Goal: Task Accomplishment & Management: Manage account settings

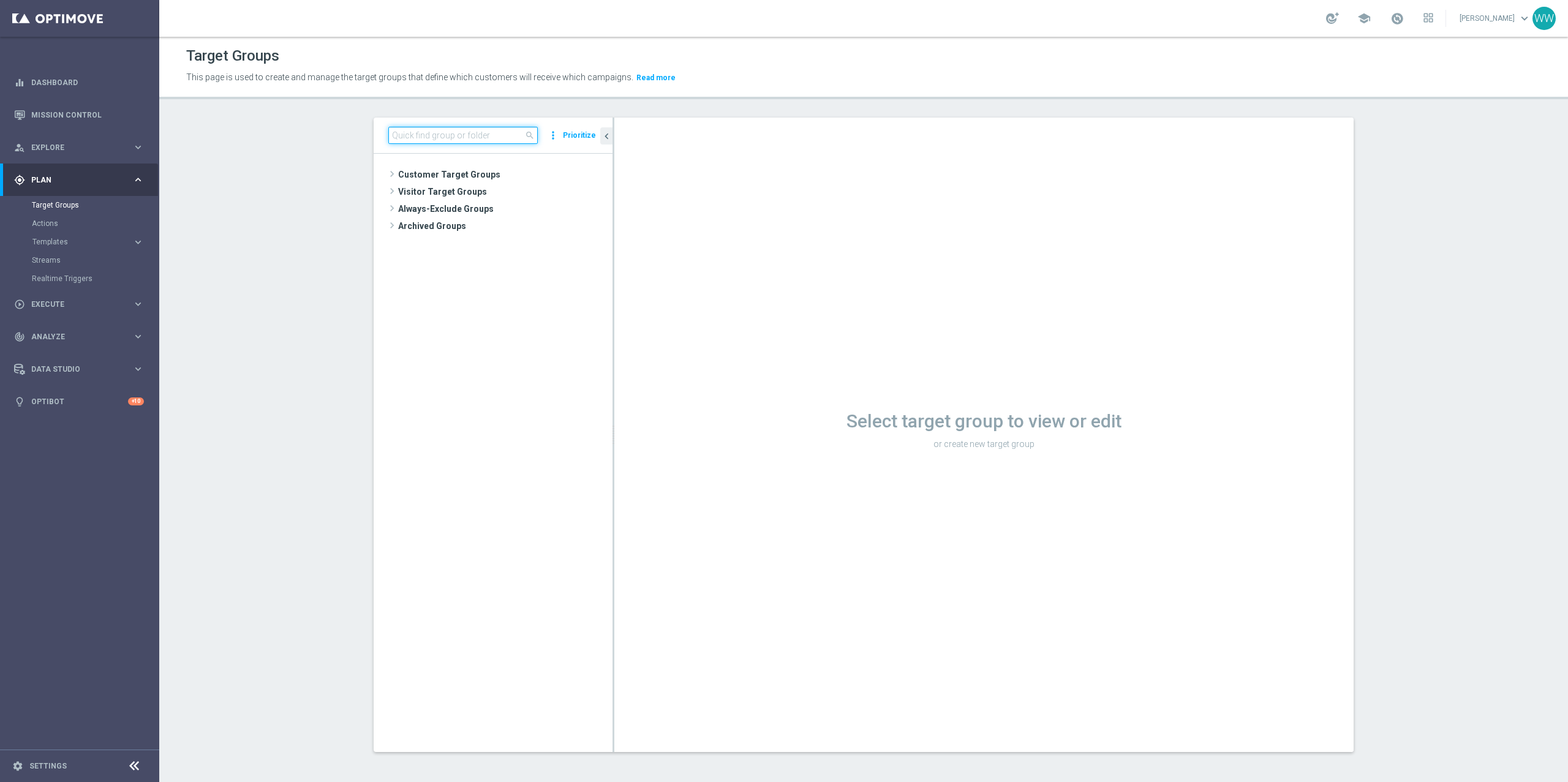
click at [455, 136] on input at bounding box center [463, 135] width 150 height 17
click at [446, 131] on input at bounding box center [463, 135] width 150 height 17
paste input "A_PREM-PEXTRA_AUTO_CASHDROP_WELCOME_PW_MRKT_WEEKLY"
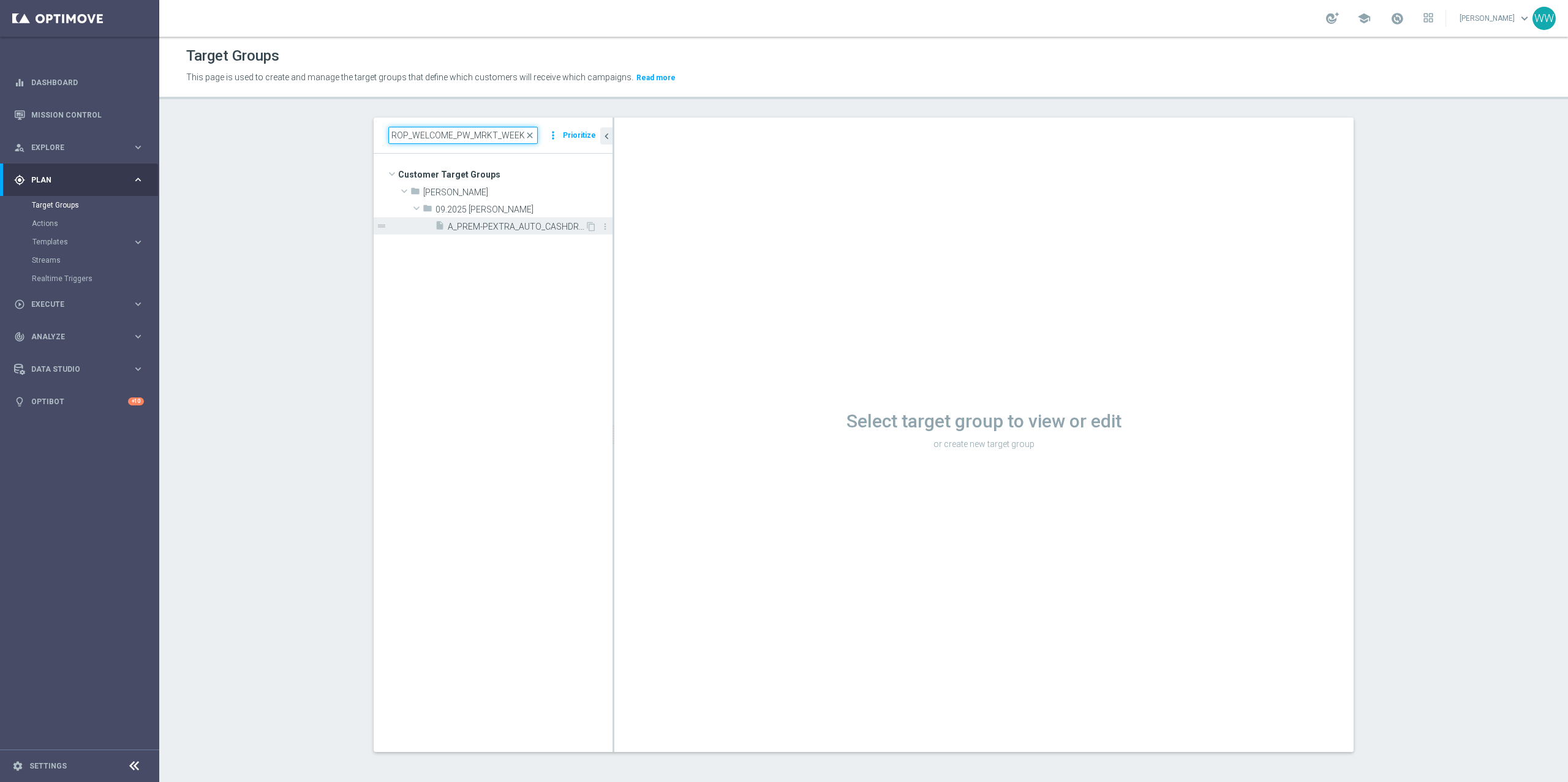
type input "A_PREM-PEXTRA_AUTO_CASHDROP_WELCOME_PW_MRKT_WEEKLY"
click at [486, 220] on div "insert_drive_file A_PREM-PEXTRA_AUTO_CASHDROP_WELCOME_PW_MRKT_WEEKLY" at bounding box center [510, 226] width 150 height 17
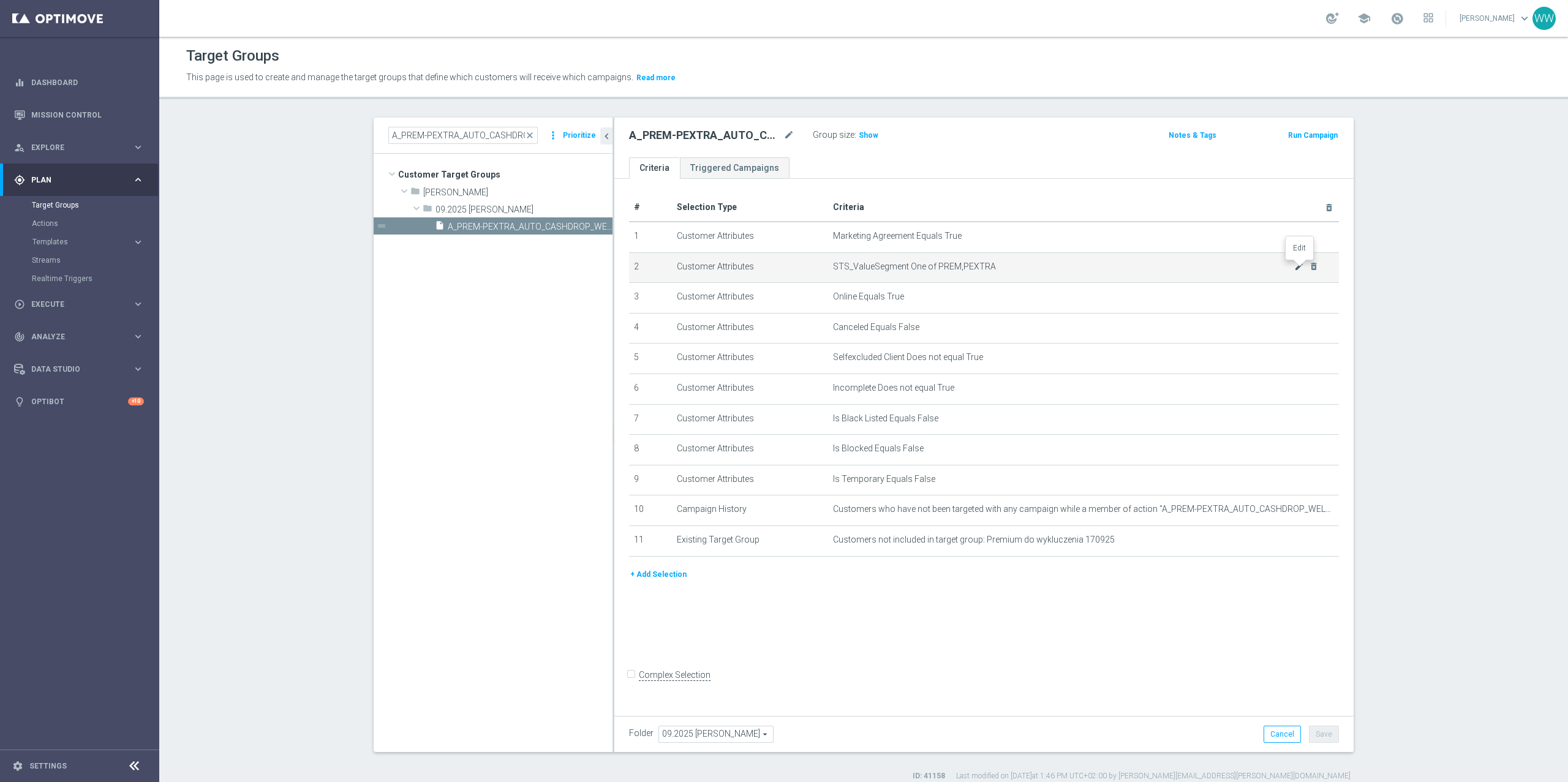
click at [1299, 266] on icon "mode_edit" at bounding box center [1299, 266] width 10 height 10
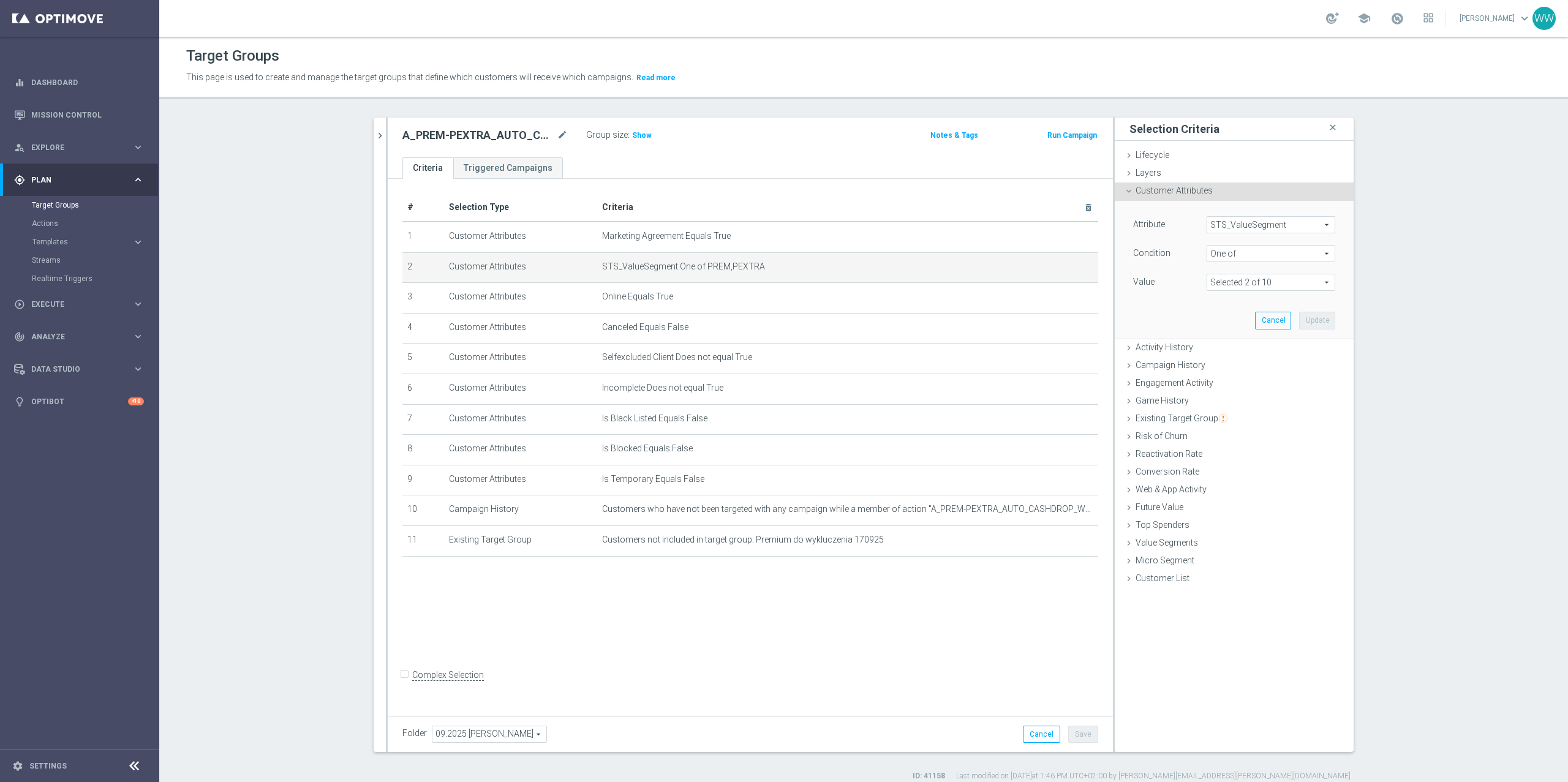
click at [1243, 223] on span "STS_ValueSegment" at bounding box center [1271, 225] width 127 height 16
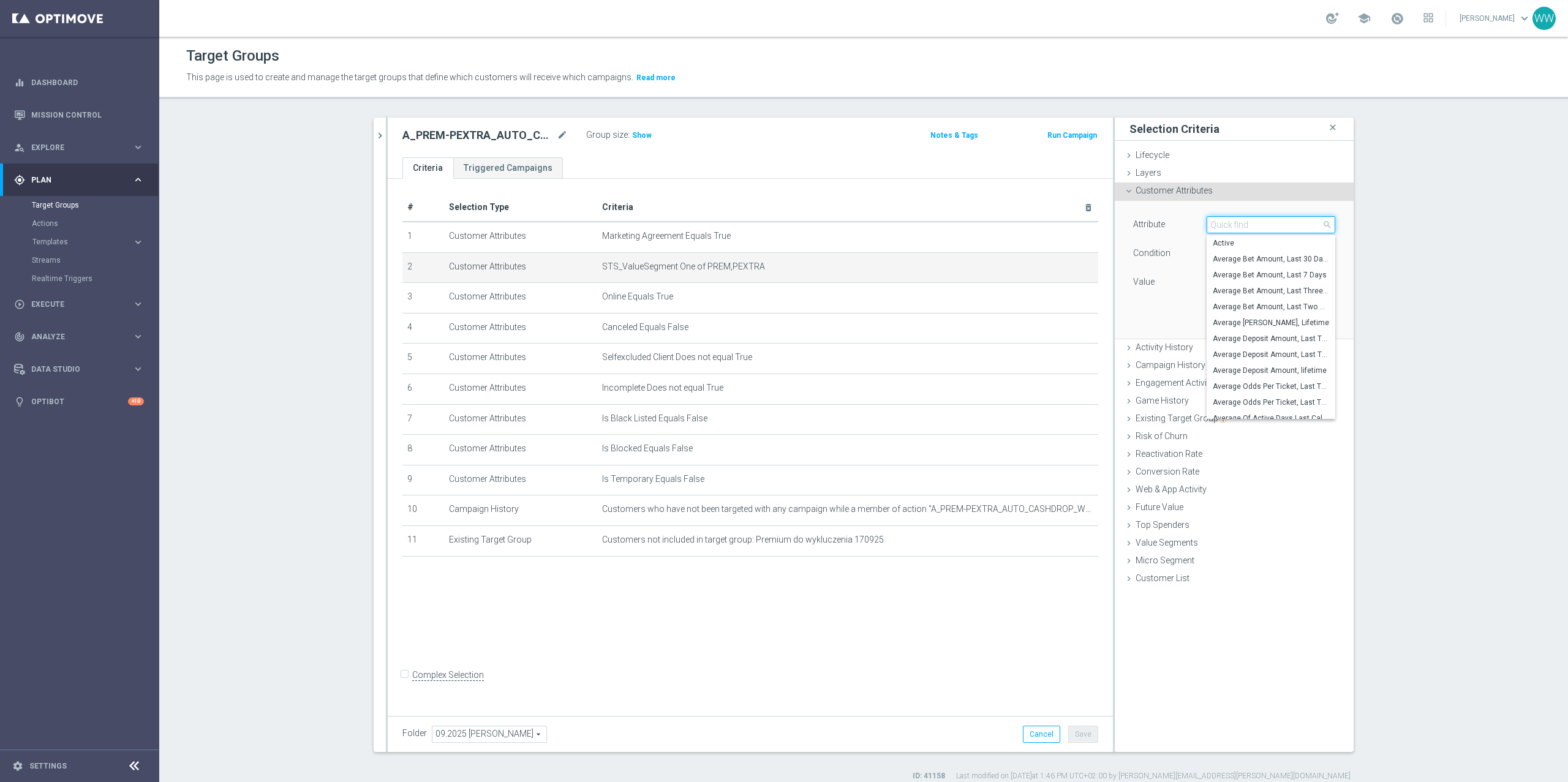
click at [1243, 223] on input "search" at bounding box center [1271, 225] width 129 height 17
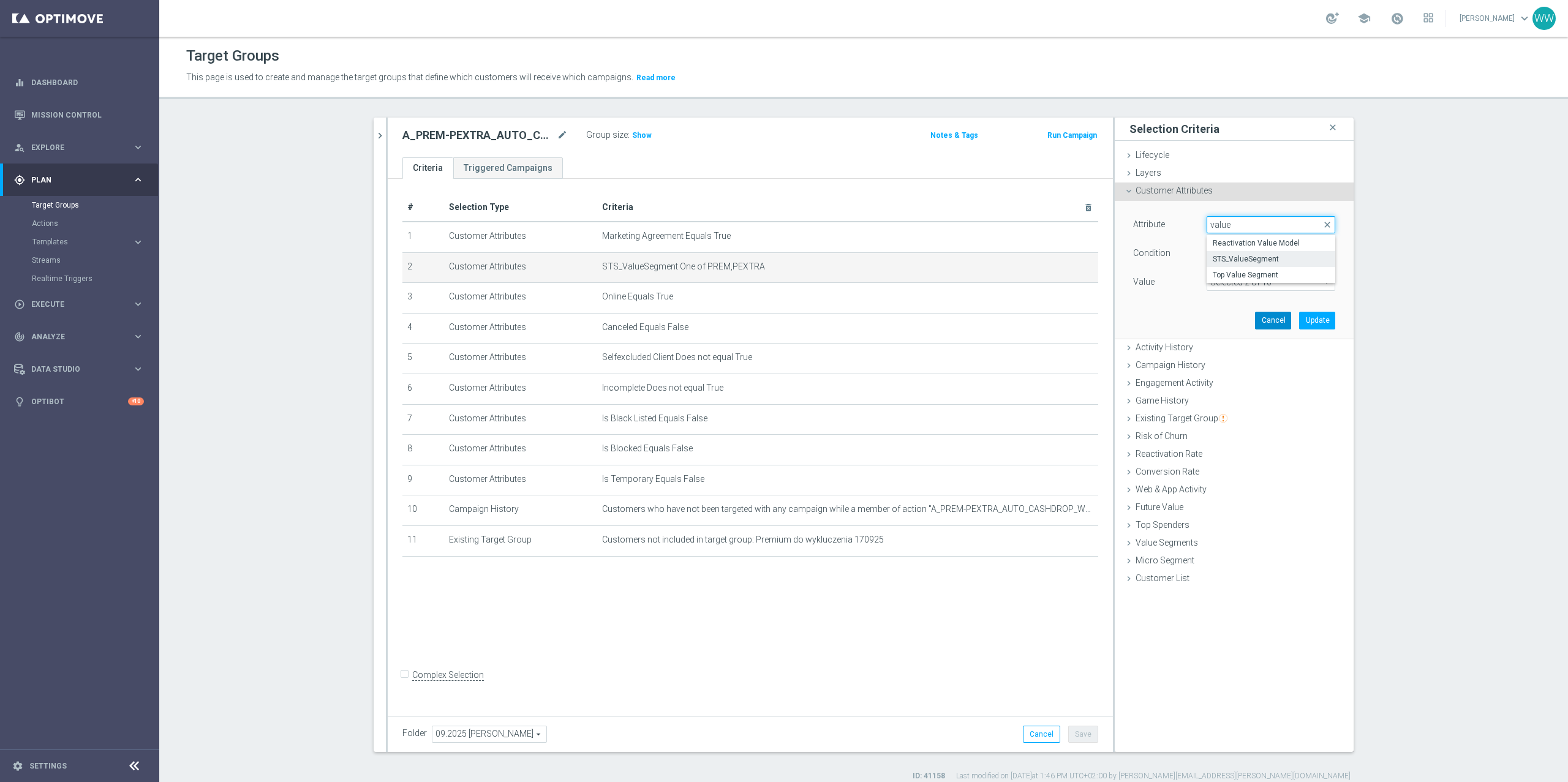
type input "value"
click at [1282, 326] on button "Cancel" at bounding box center [1273, 320] width 36 height 17
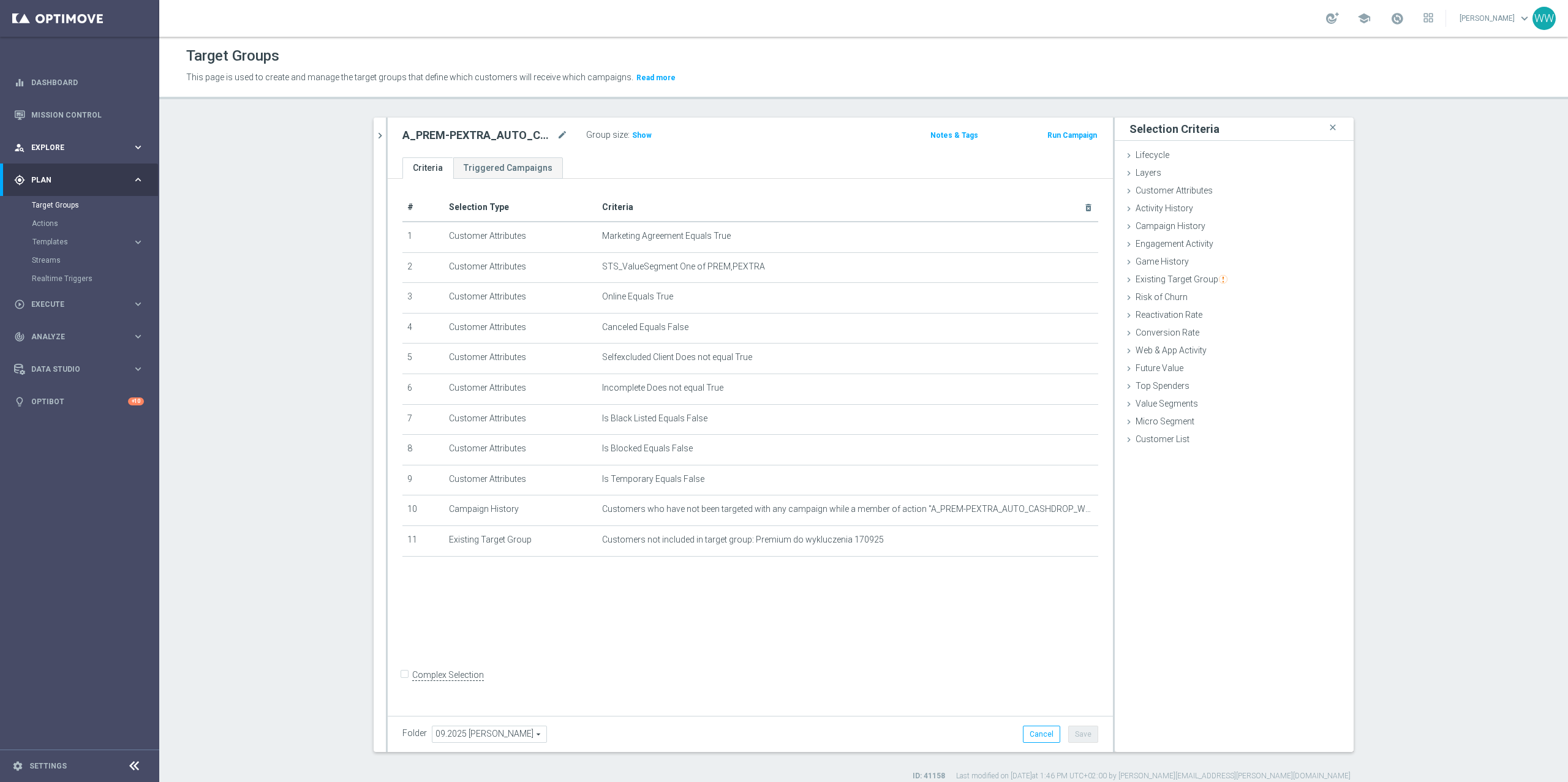
click at [61, 146] on span "Explore" at bounding box center [81, 148] width 101 height 8
click at [67, 349] on div "play_circle_outline Execute keyboard_arrow_right" at bounding box center [79, 359] width 158 height 32
click at [52, 282] on span "Analyze" at bounding box center [81, 282] width 101 height 8
click at [64, 265] on link "Customer 360" at bounding box center [80, 270] width 95 height 10
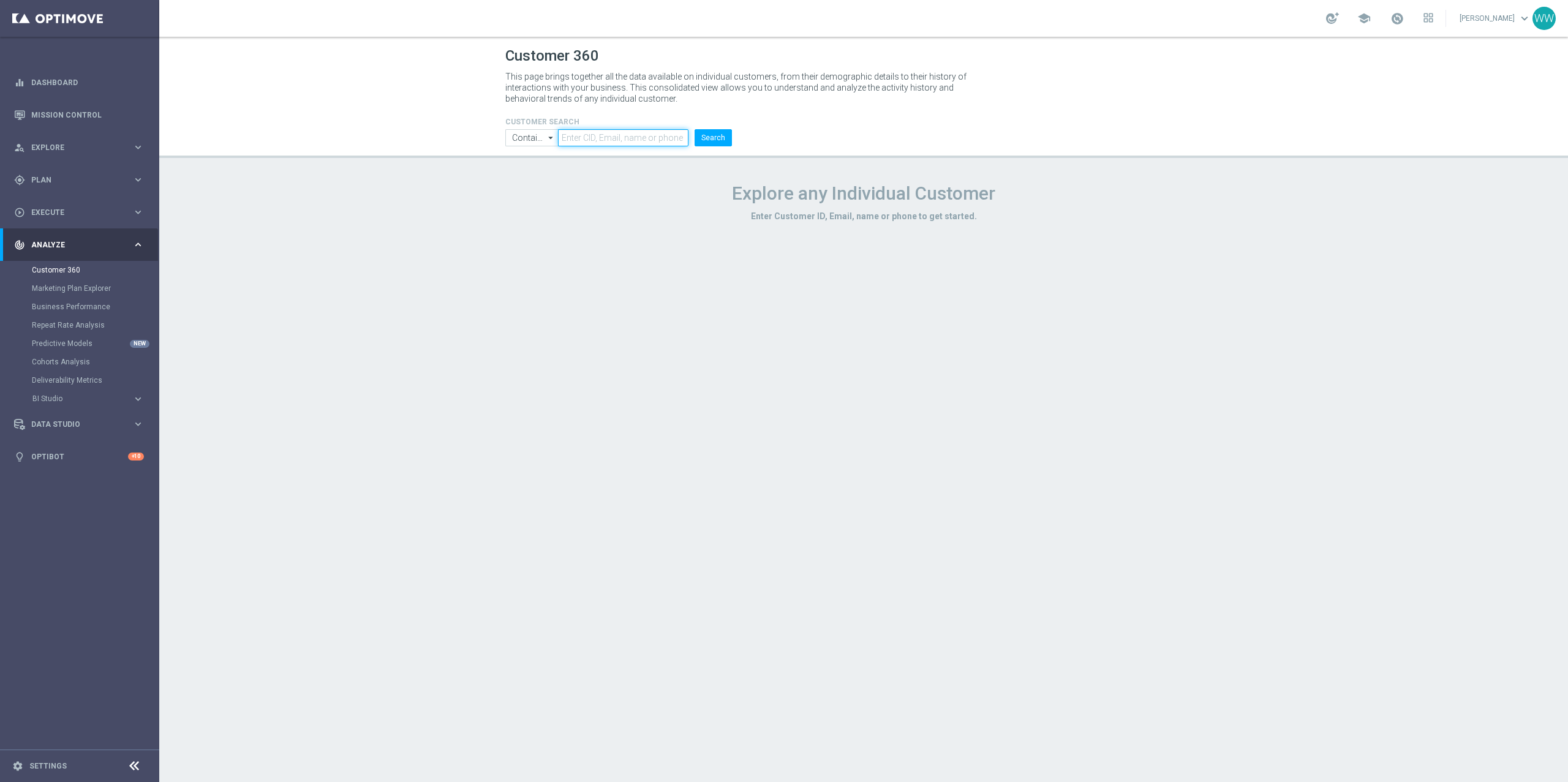
click at [642, 139] on input "text" at bounding box center [623, 137] width 131 height 17
paste input "1016215"
type input "1016215"
click at [707, 139] on button "Search" at bounding box center [713, 137] width 38 height 17
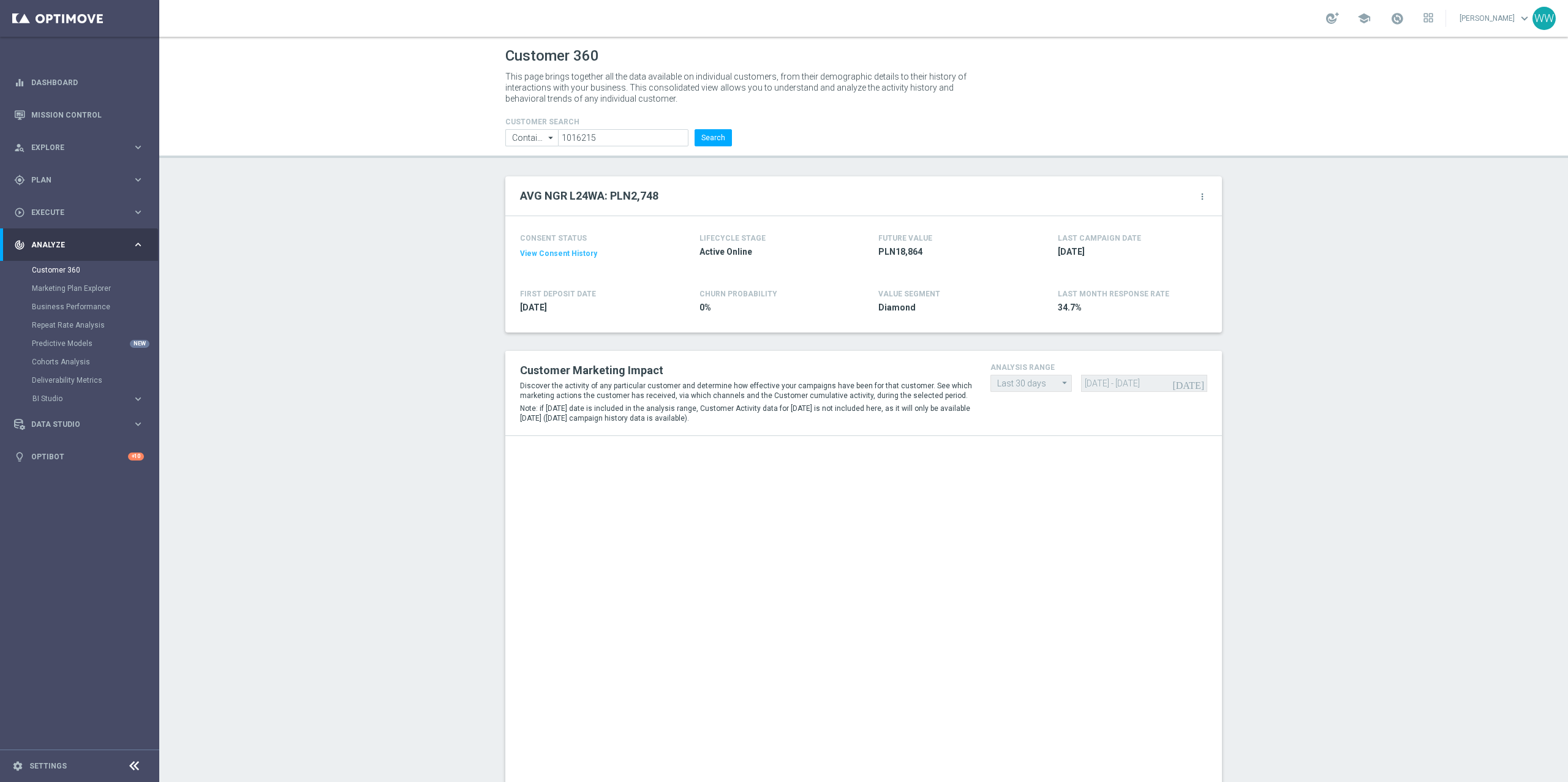
click at [1201, 197] on icon "more_vert" at bounding box center [1202, 196] width 10 height 10
click at [1162, 218] on span "Change Attribute" at bounding box center [1137, 216] width 57 height 8
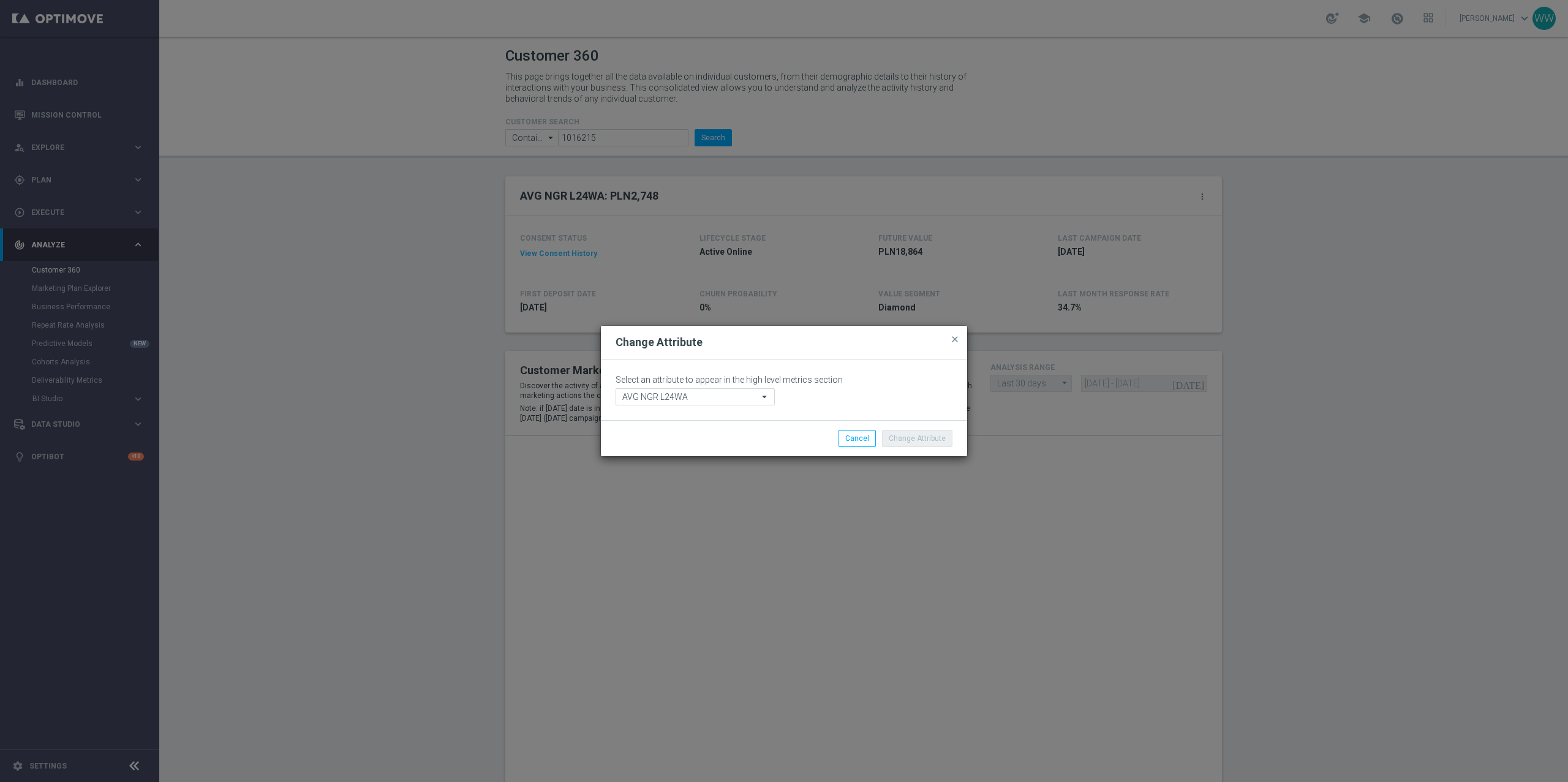
click at [680, 415] on div "Select an attribute to appear in the high level metrics section AVG NGR L24WA A…" at bounding box center [784, 389] width 366 height 60
click at [680, 401] on input "AVG NGR L24WA" at bounding box center [695, 396] width 159 height 17
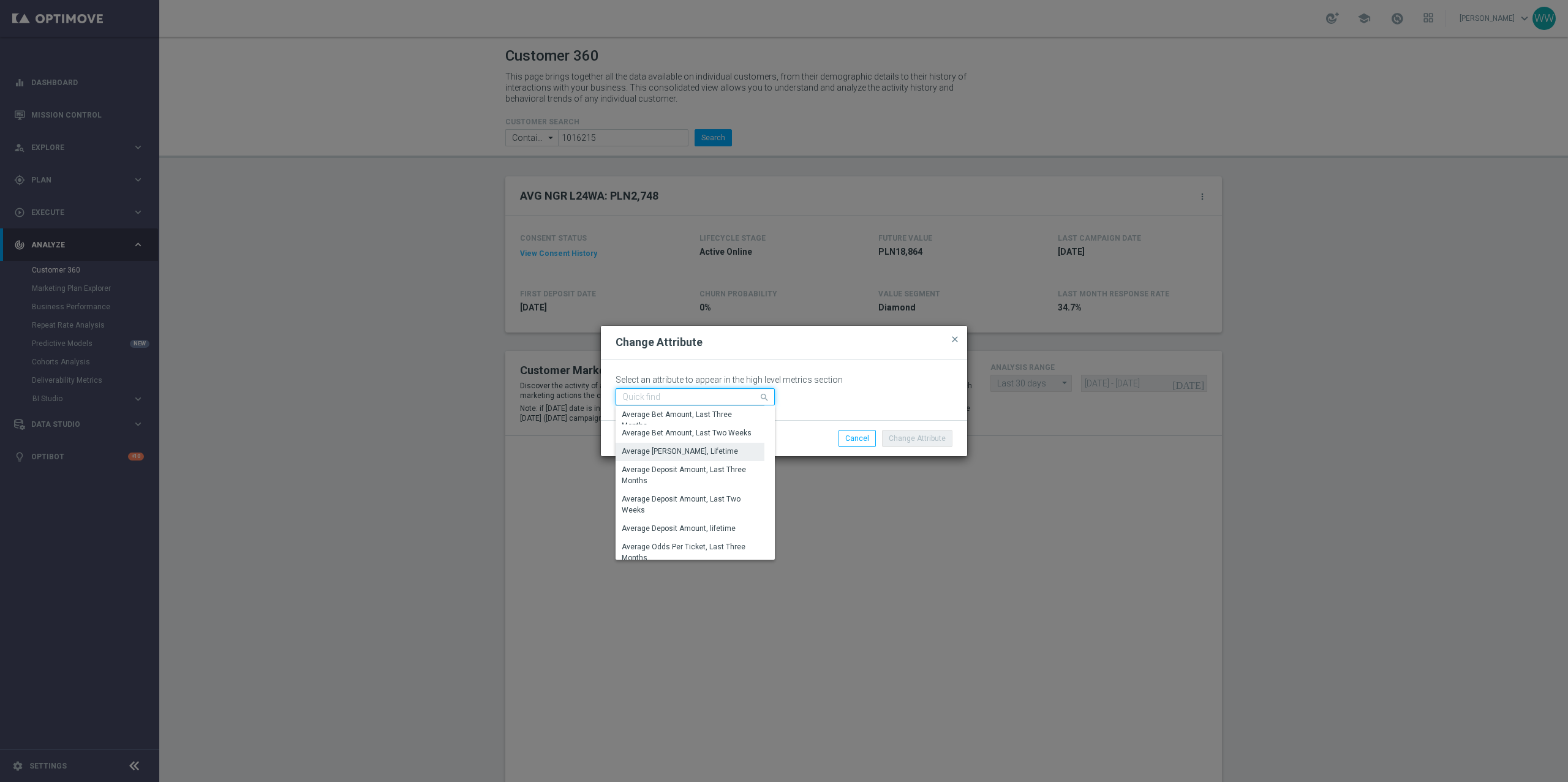
scroll to position [79, 0]
click at [670, 396] on input at bounding box center [695, 396] width 159 height 17
click at [654, 426] on div "STS_ValueSegment" at bounding box center [695, 433] width 159 height 17
type input "STS_ValueSegment"
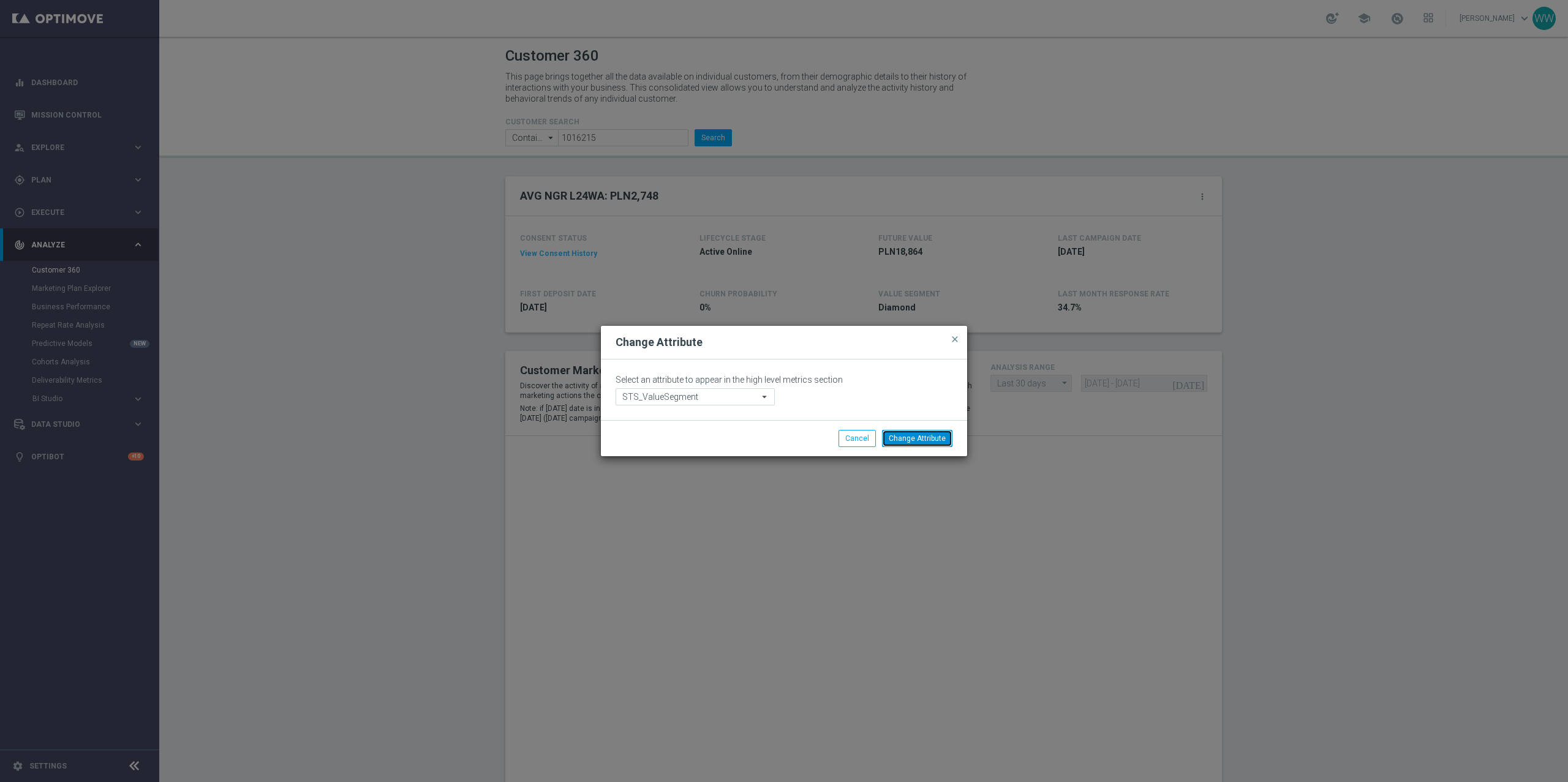
click at [915, 440] on button "Change Attribute" at bounding box center [917, 438] width 71 height 17
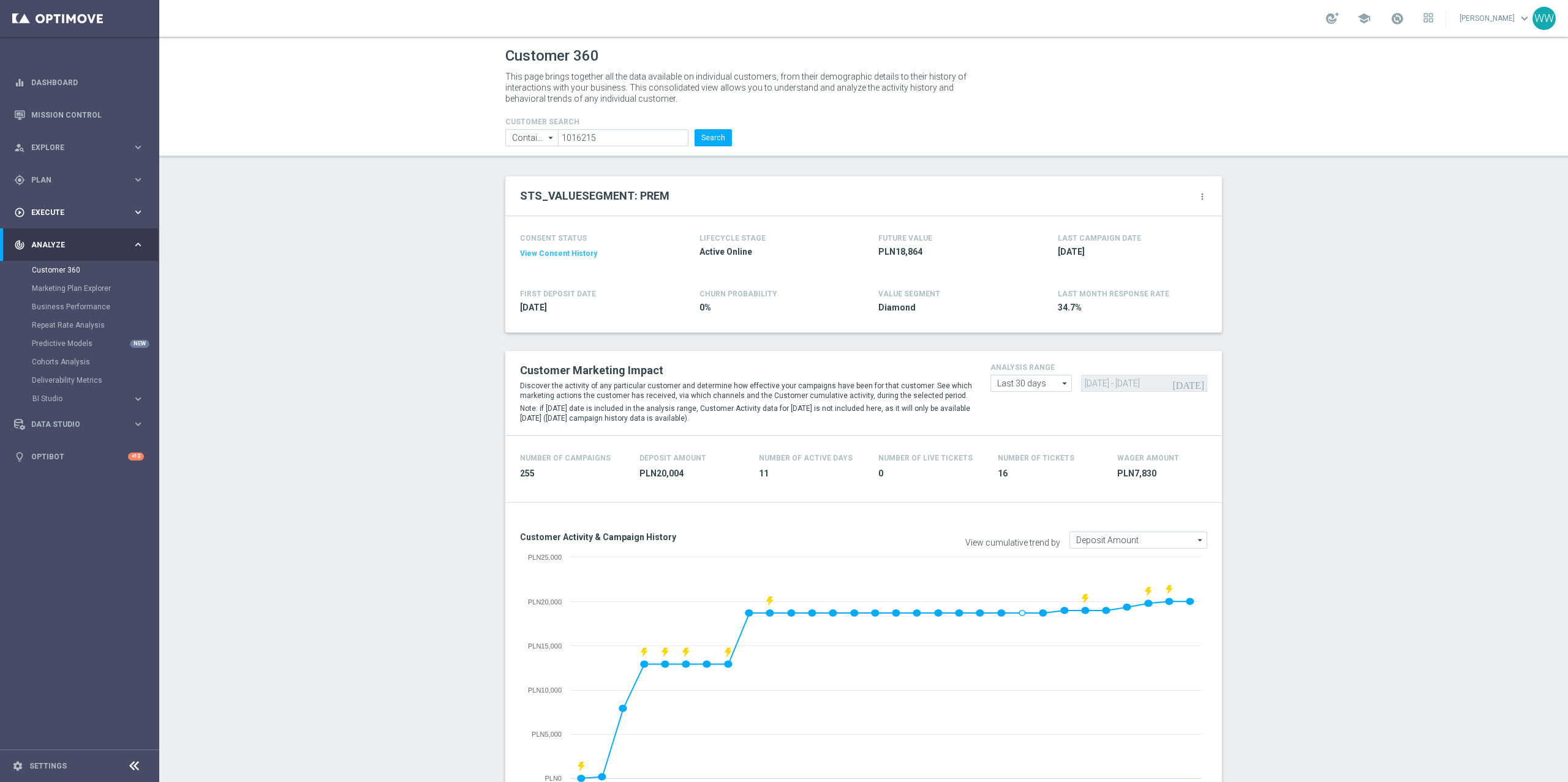
click at [64, 216] on div "play_circle_outline Execute" at bounding box center [73, 212] width 118 height 11
click at [49, 181] on span "Plan" at bounding box center [81, 180] width 101 height 8
click at [57, 206] on link "Target Groups" at bounding box center [80, 205] width 95 height 10
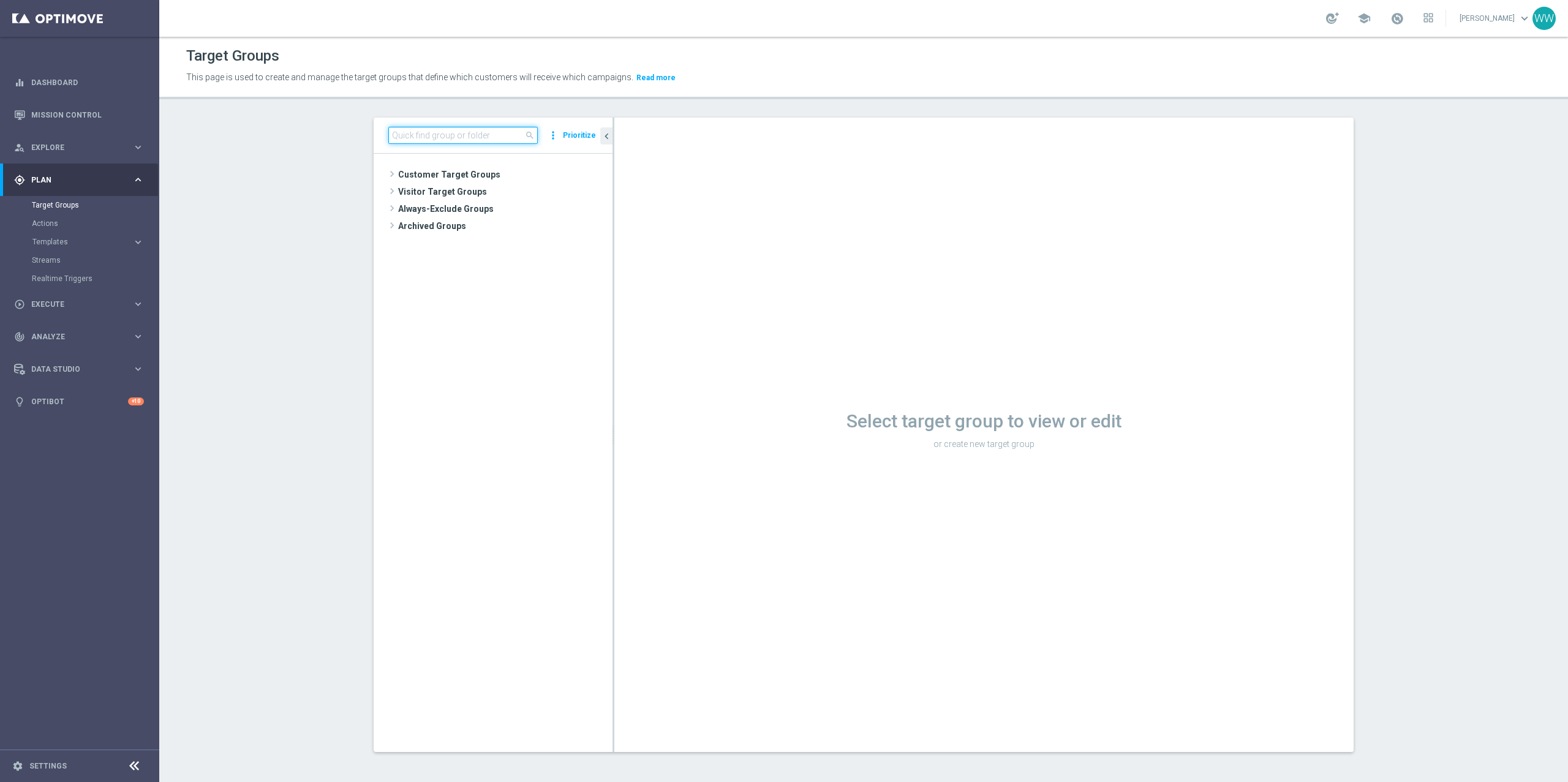
click at [453, 137] on input at bounding box center [463, 135] width 150 height 17
paste input "Premium&Premium_Extra"
click at [448, 189] on span "Premium&Premium_Extra" at bounding box center [503, 192] width 160 height 10
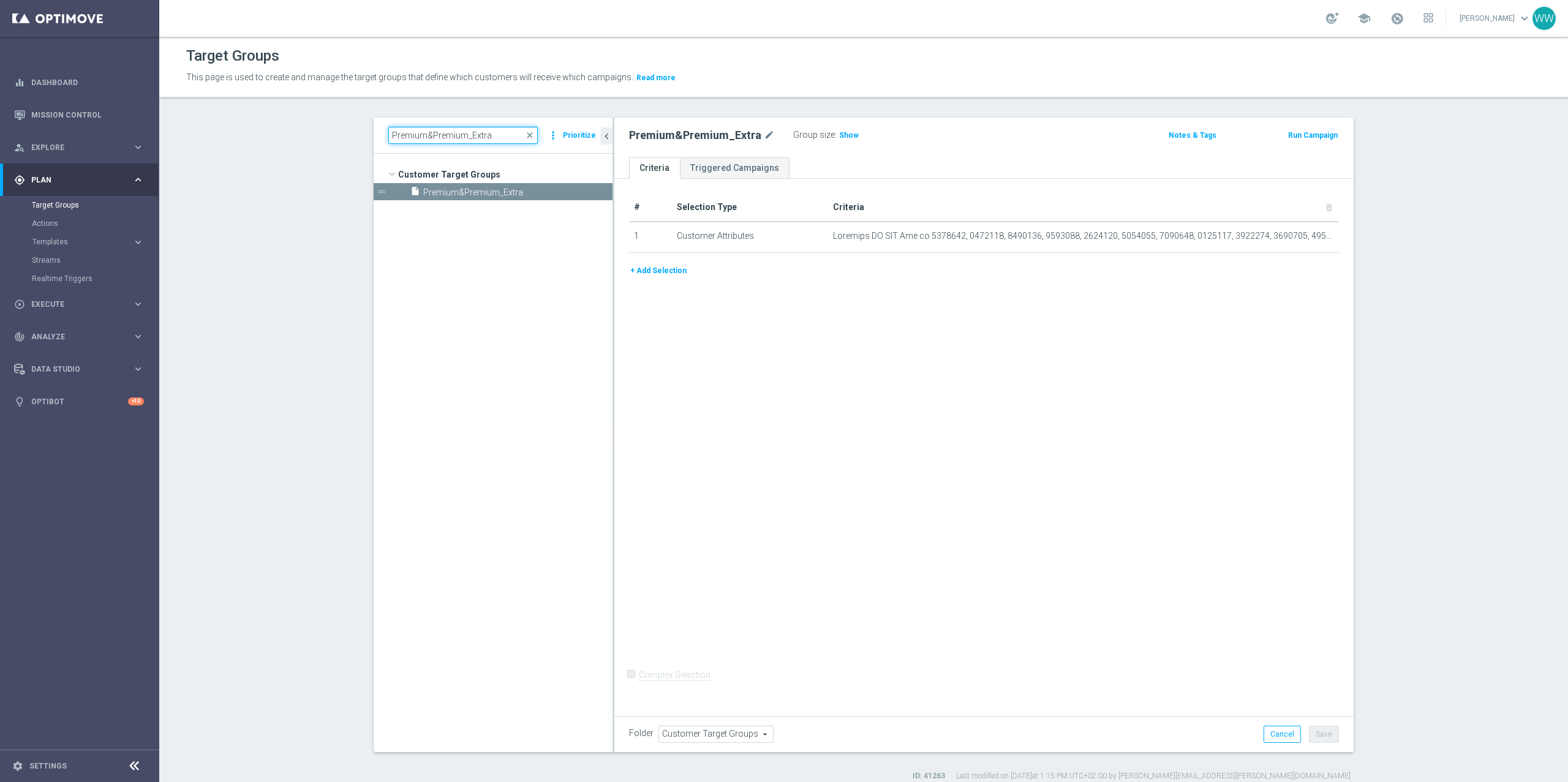
click at [498, 140] on input "Premium&Premium_Extra" at bounding box center [463, 135] width 150 height 17
paste input "A_PREM-PEXTRA_TARGET_WIN_PN_500_190925"
type input "A_PREM-PEXTRA_TARGET_WIN_PN_500_190925"
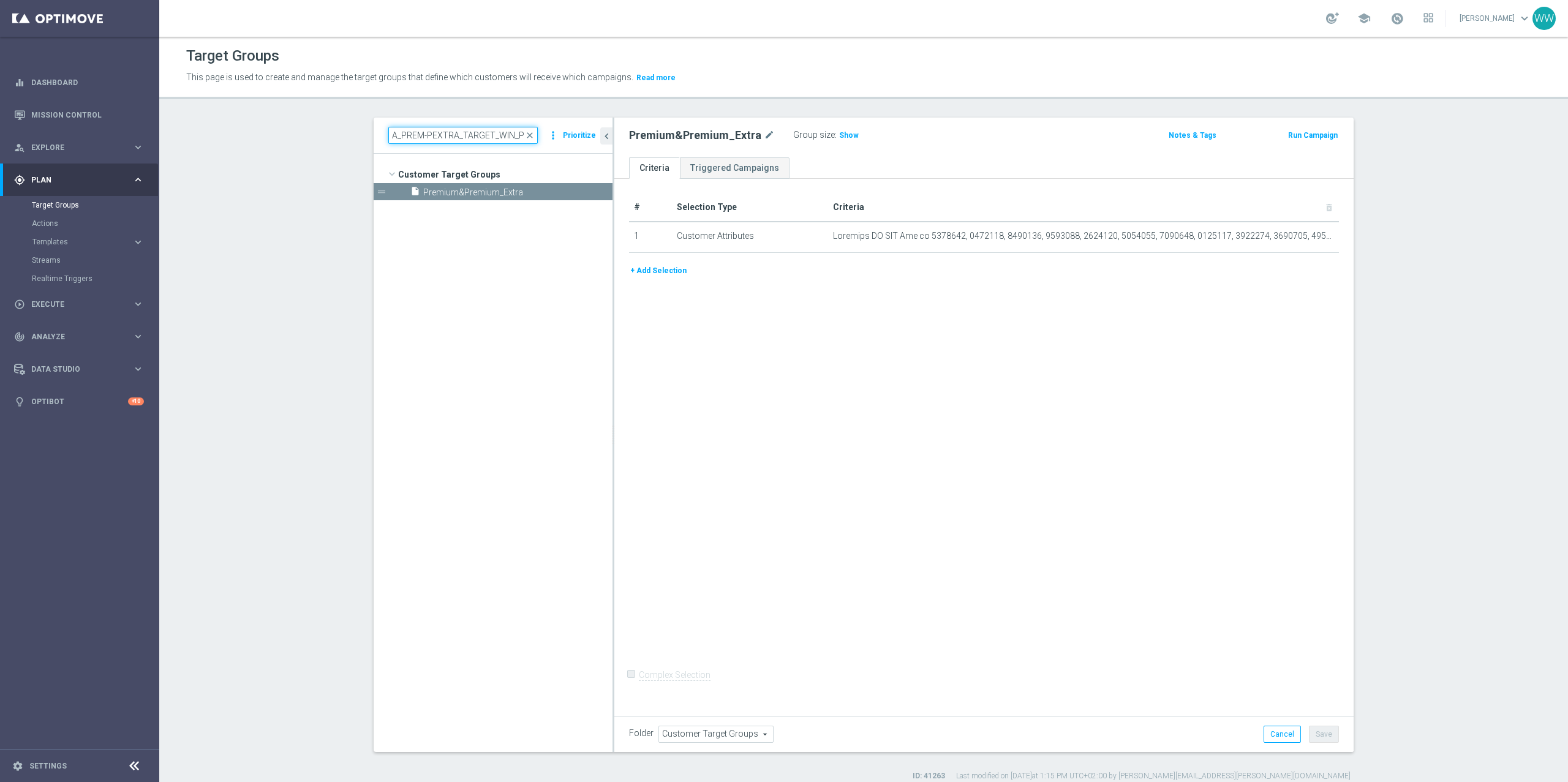
scroll to position [0, 50]
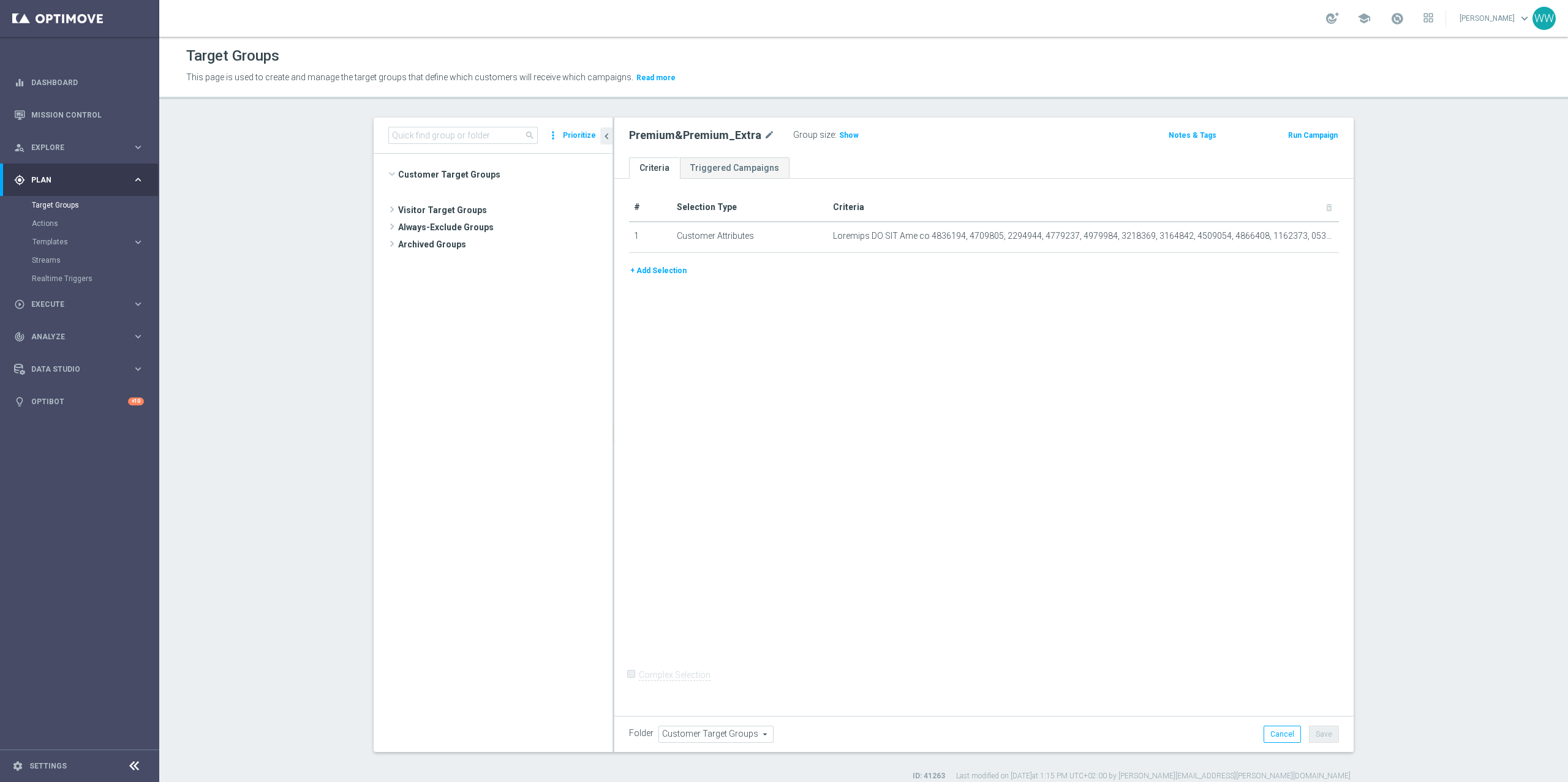
scroll to position [704, 0]
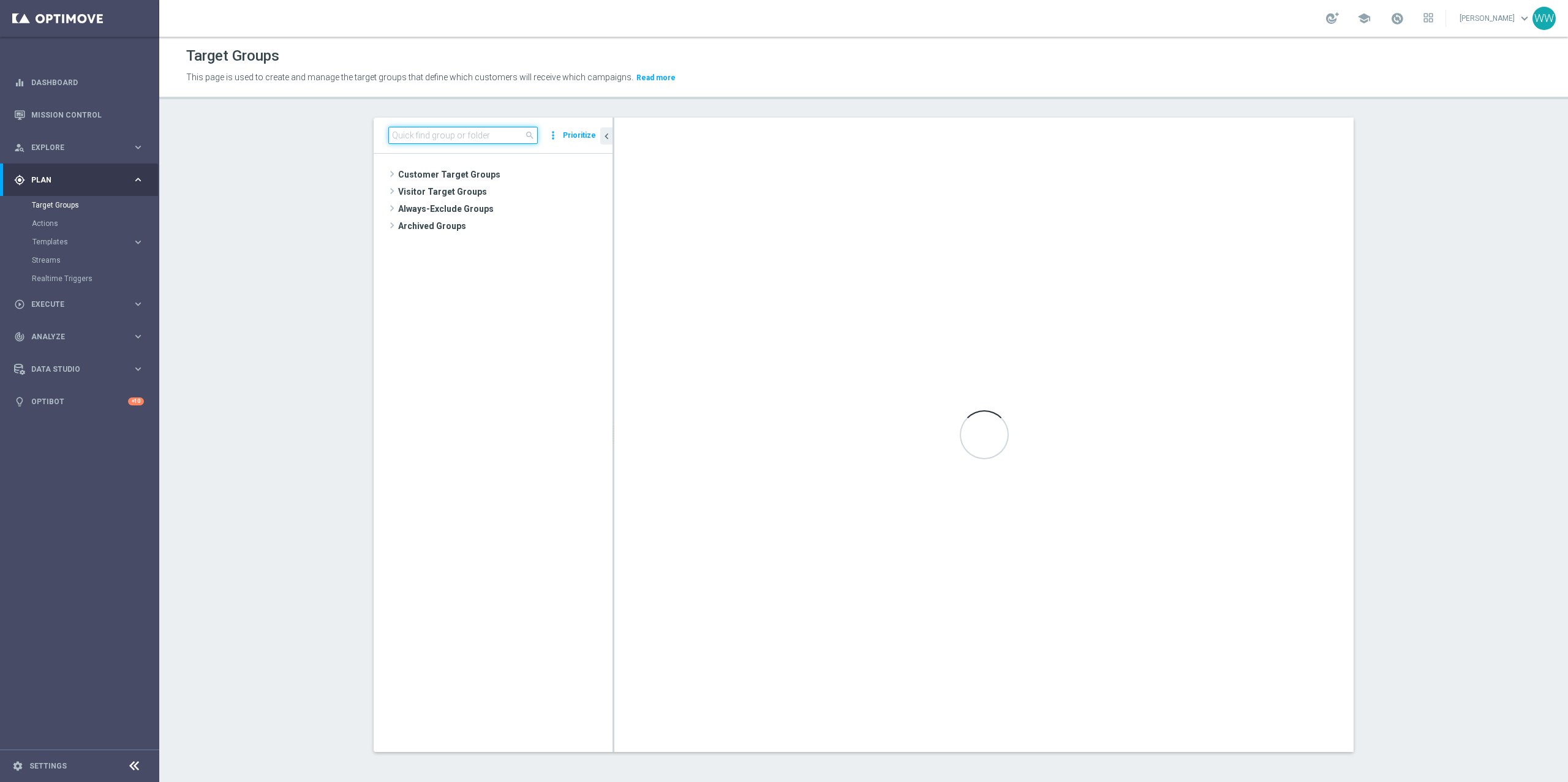
click at [442, 137] on input at bounding box center [463, 135] width 150 height 17
paste input "A_PREM-PEXTRA_TARGET_WIN_PN_500_190925"
type input "A_PREM-PEXTRA_TARGET_WIN_PN_500_190925"
click at [483, 221] on span "A_PREM-PEXTRA_TARGET_WIN_PN_500_190925" at bounding box center [516, 227] width 138 height 10
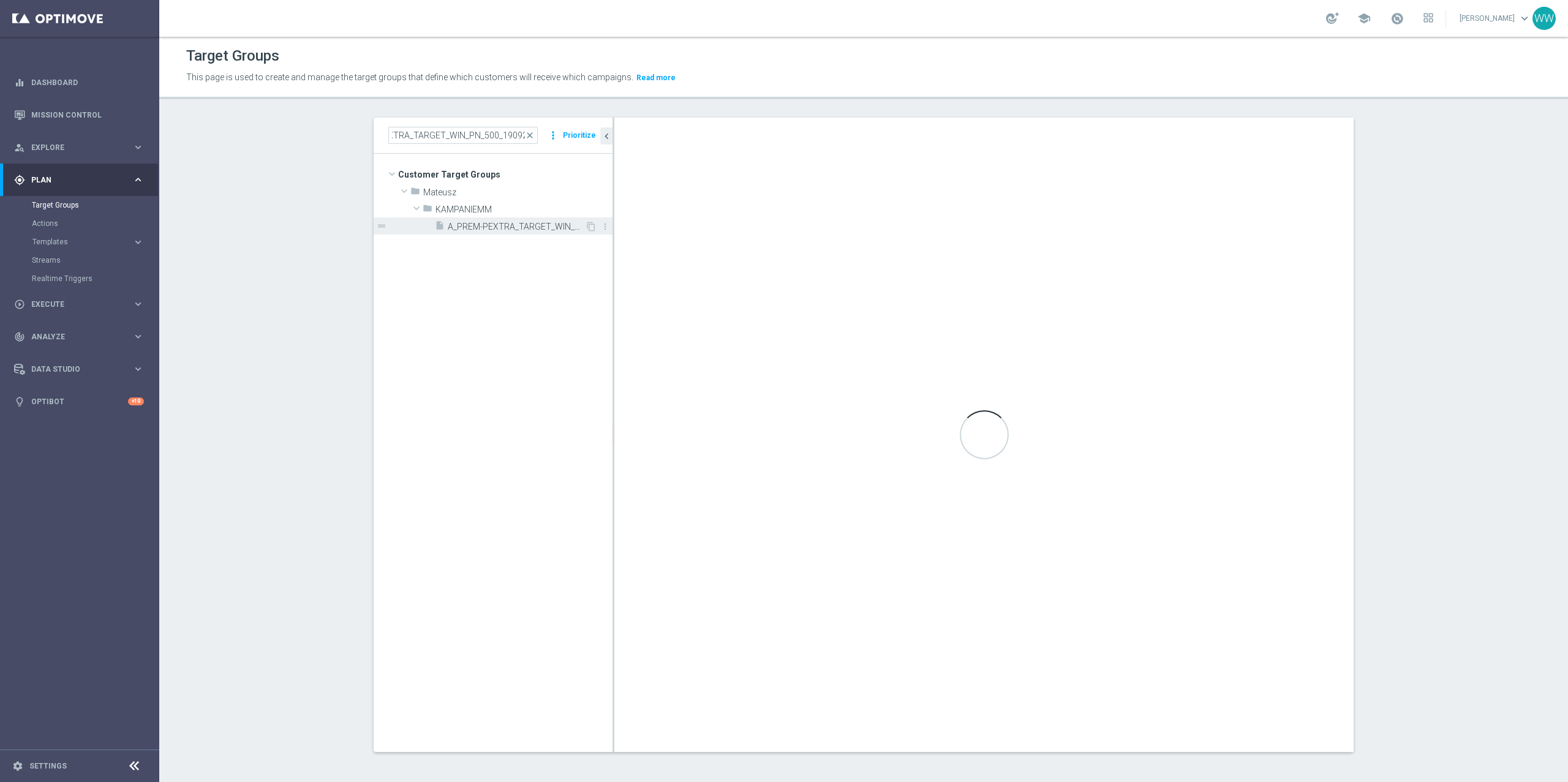
scroll to position [0, 0]
click at [504, 227] on span "A_PREM-PEXTRA_TARGET_WIN_PN_500_190925" at bounding box center [516, 227] width 138 height 10
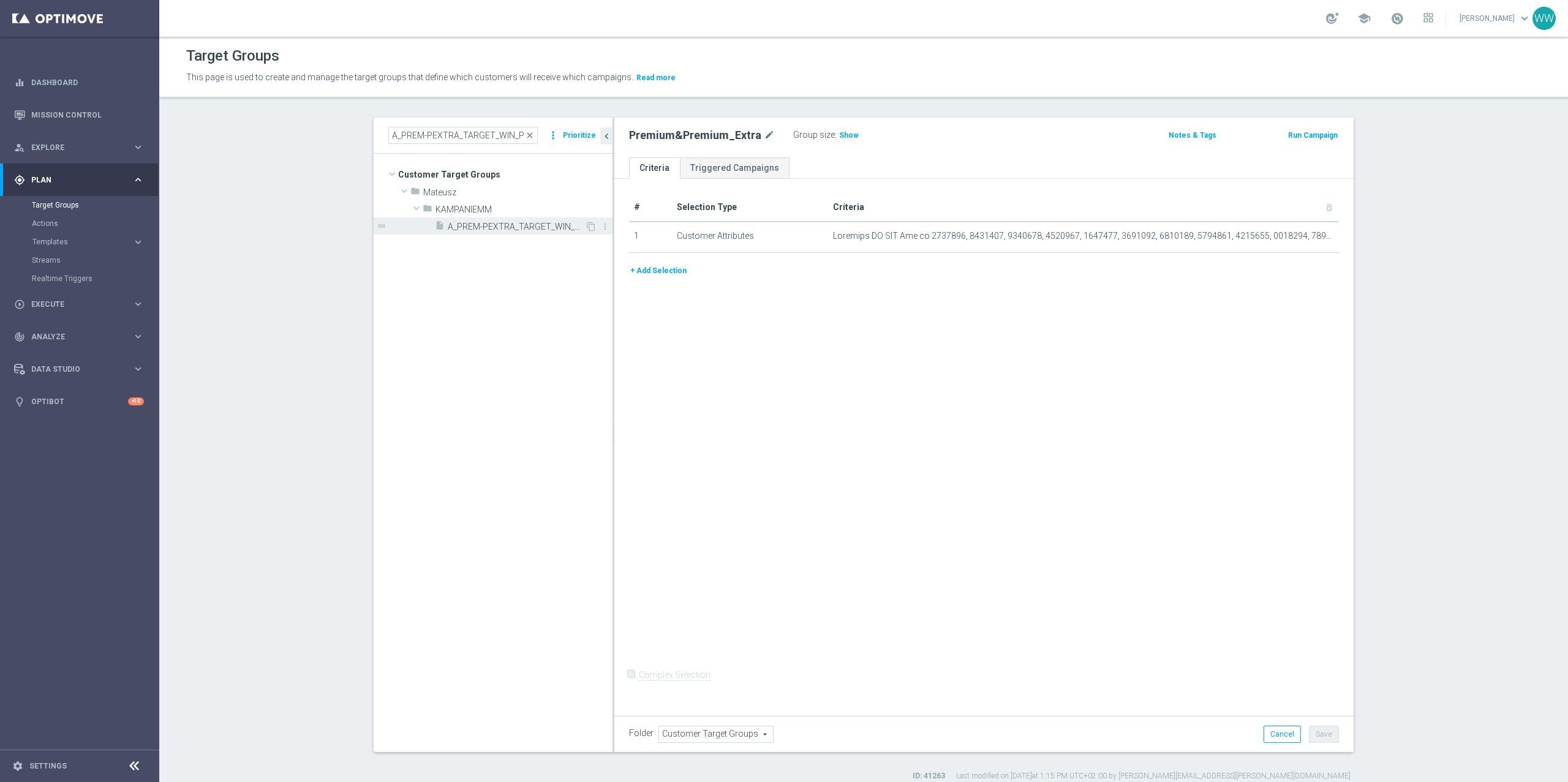
click at [500, 227] on span "A_PREM-PEXTRA_TARGET_WIN_PN_500_190925" at bounding box center [516, 227] width 138 height 10
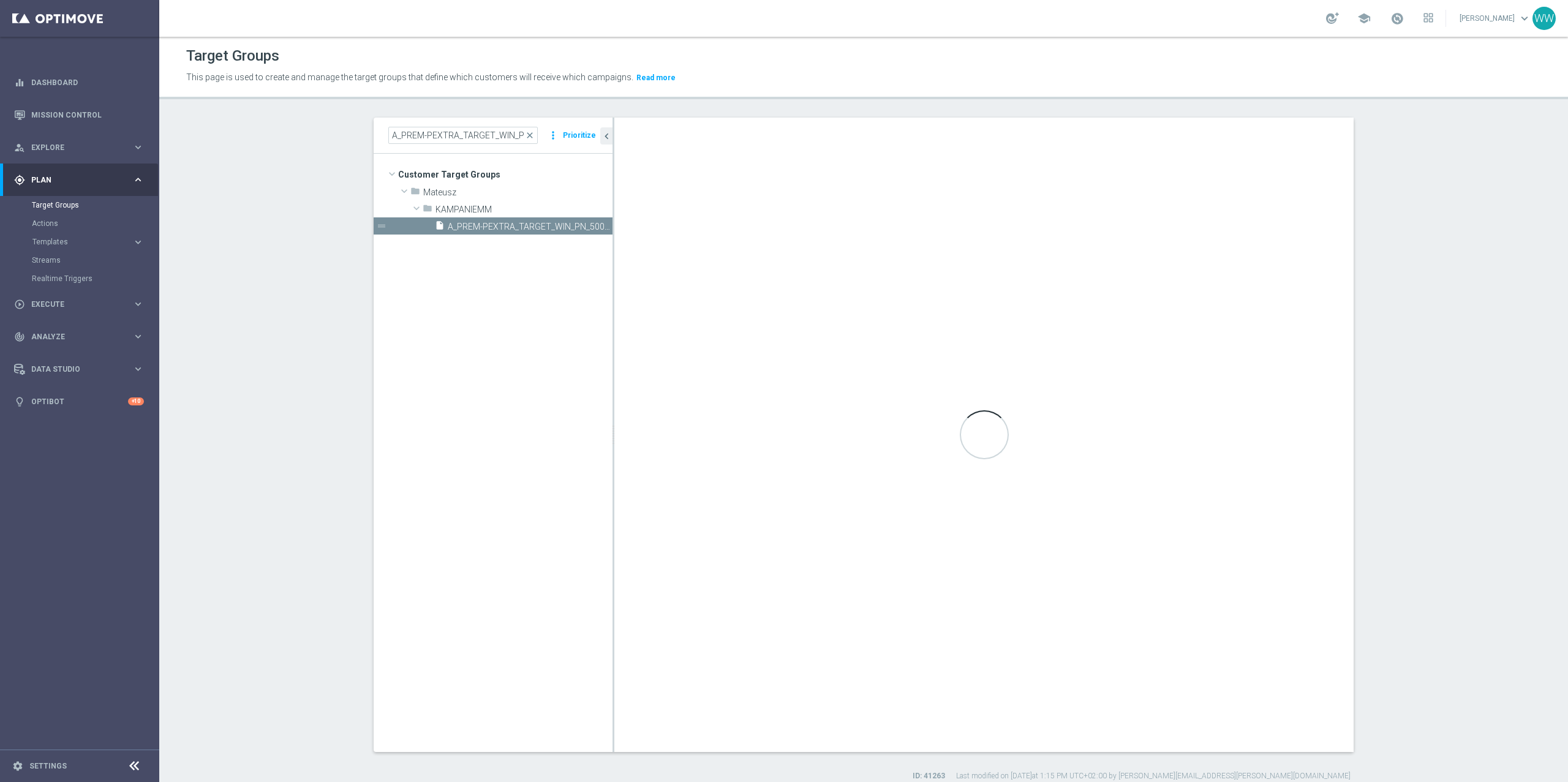
type input "KAMPANIEMM"
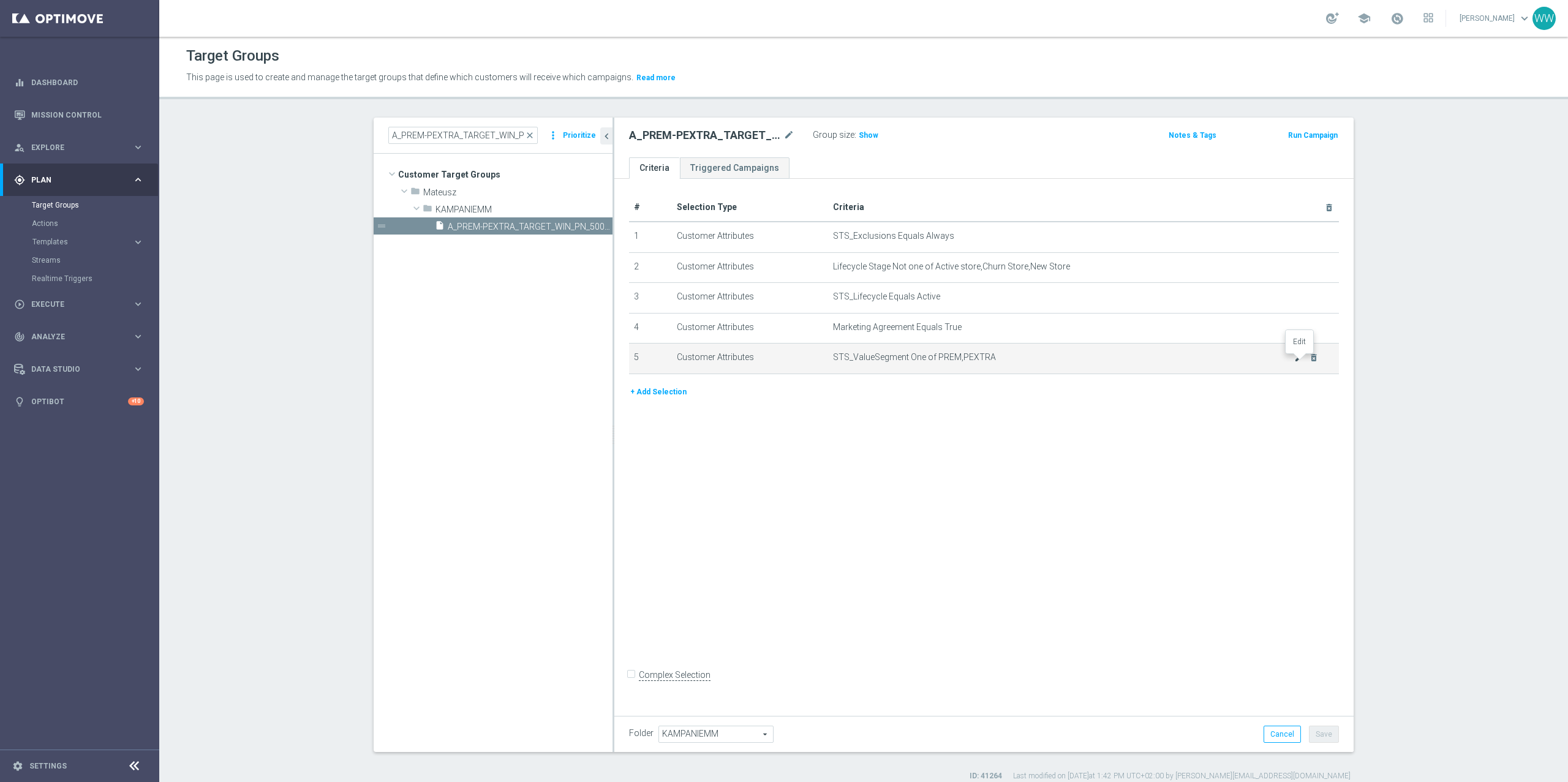
click at [1297, 362] on icon "mode_edit" at bounding box center [1299, 357] width 10 height 10
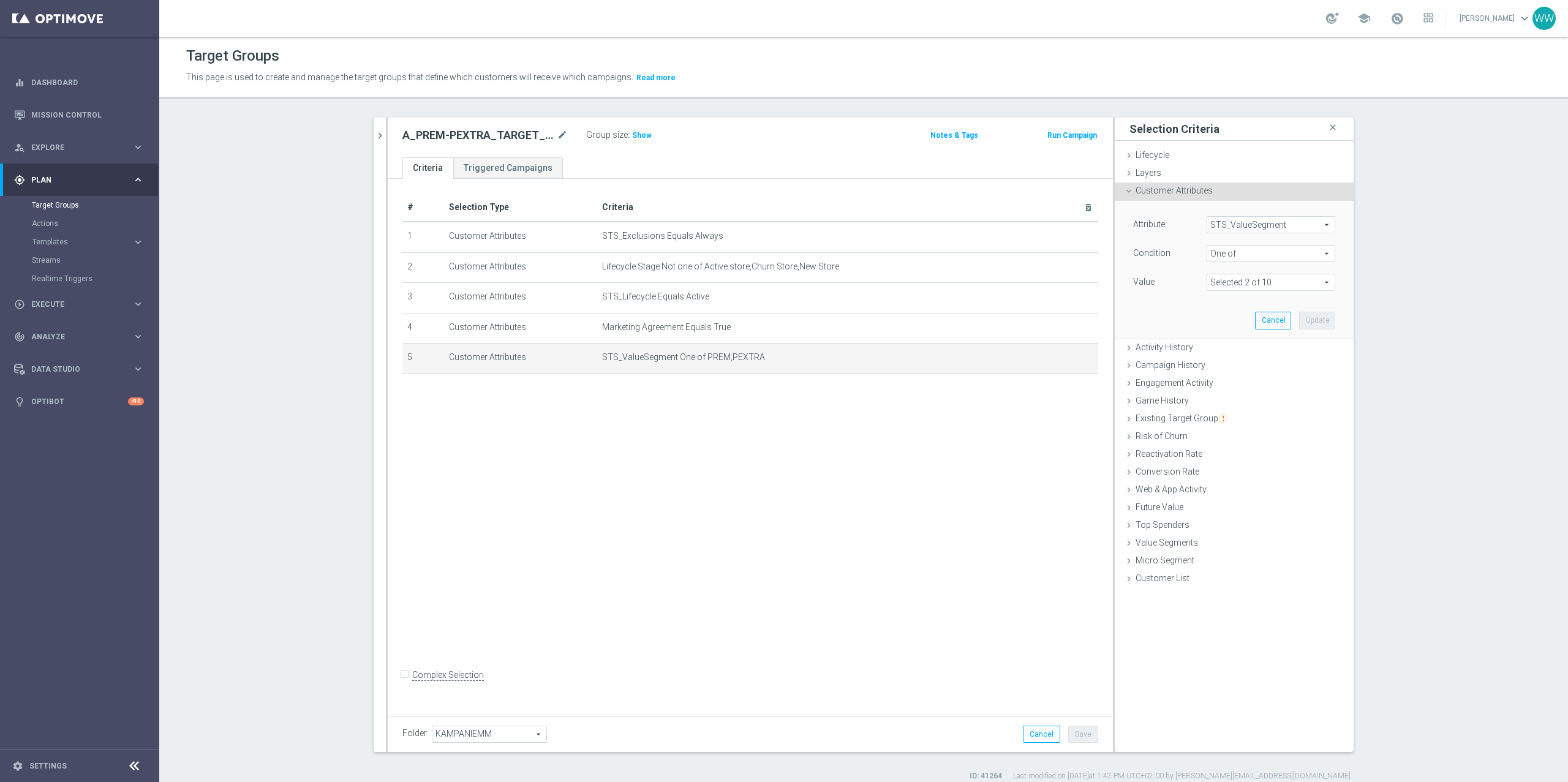
click at [627, 141] on div "Group size : Show" at bounding box center [647, 134] width 122 height 15
click at [634, 141] on h3 "Show" at bounding box center [642, 135] width 22 height 13
click at [1233, 223] on span "STS_ValueSegment" at bounding box center [1271, 225] width 127 height 16
click at [1141, 389] on div "Engagement Activity done" at bounding box center [1234, 384] width 239 height 18
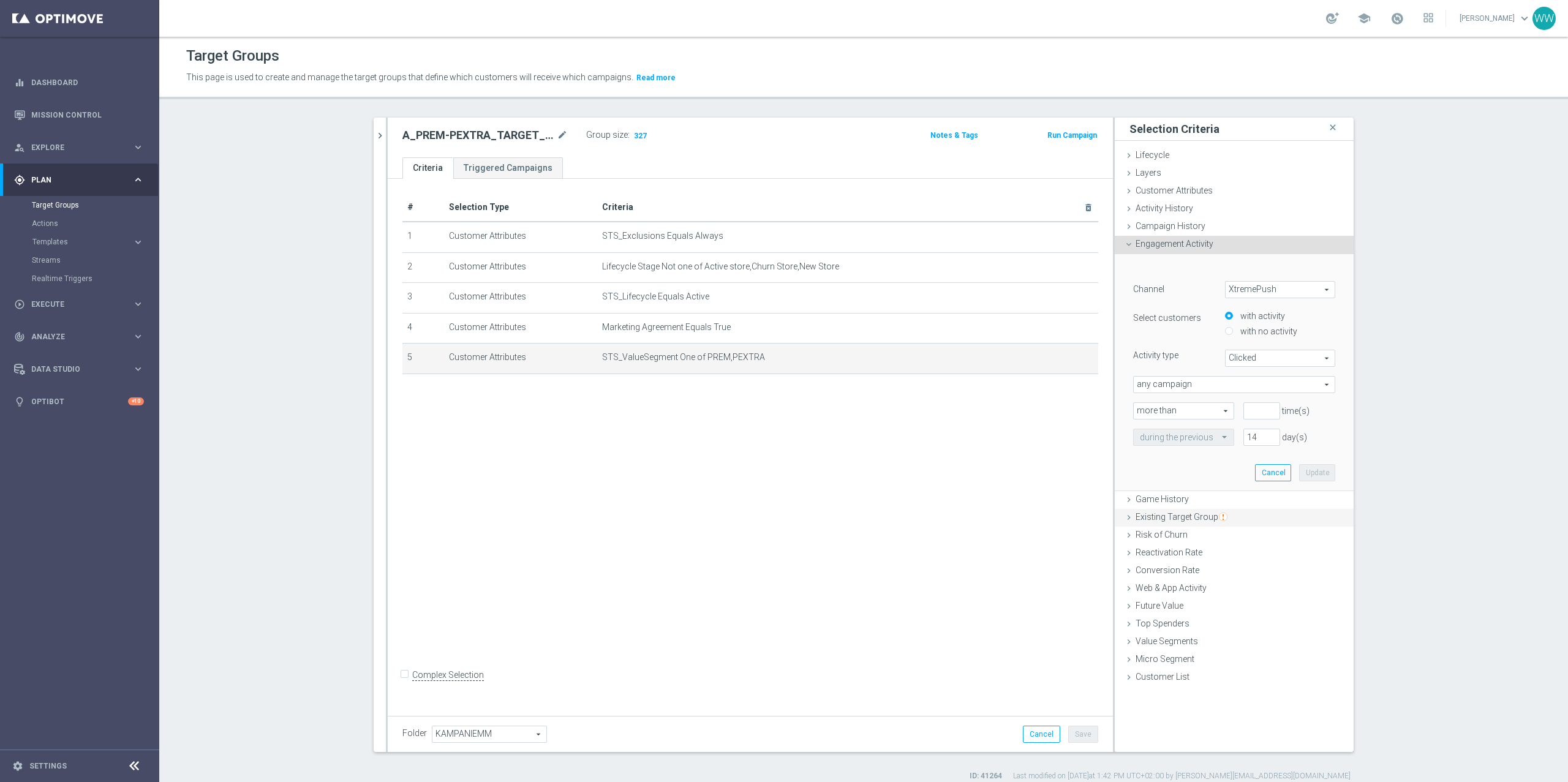
click at [1157, 524] on div "Existing Target Group done" at bounding box center [1234, 518] width 239 height 18
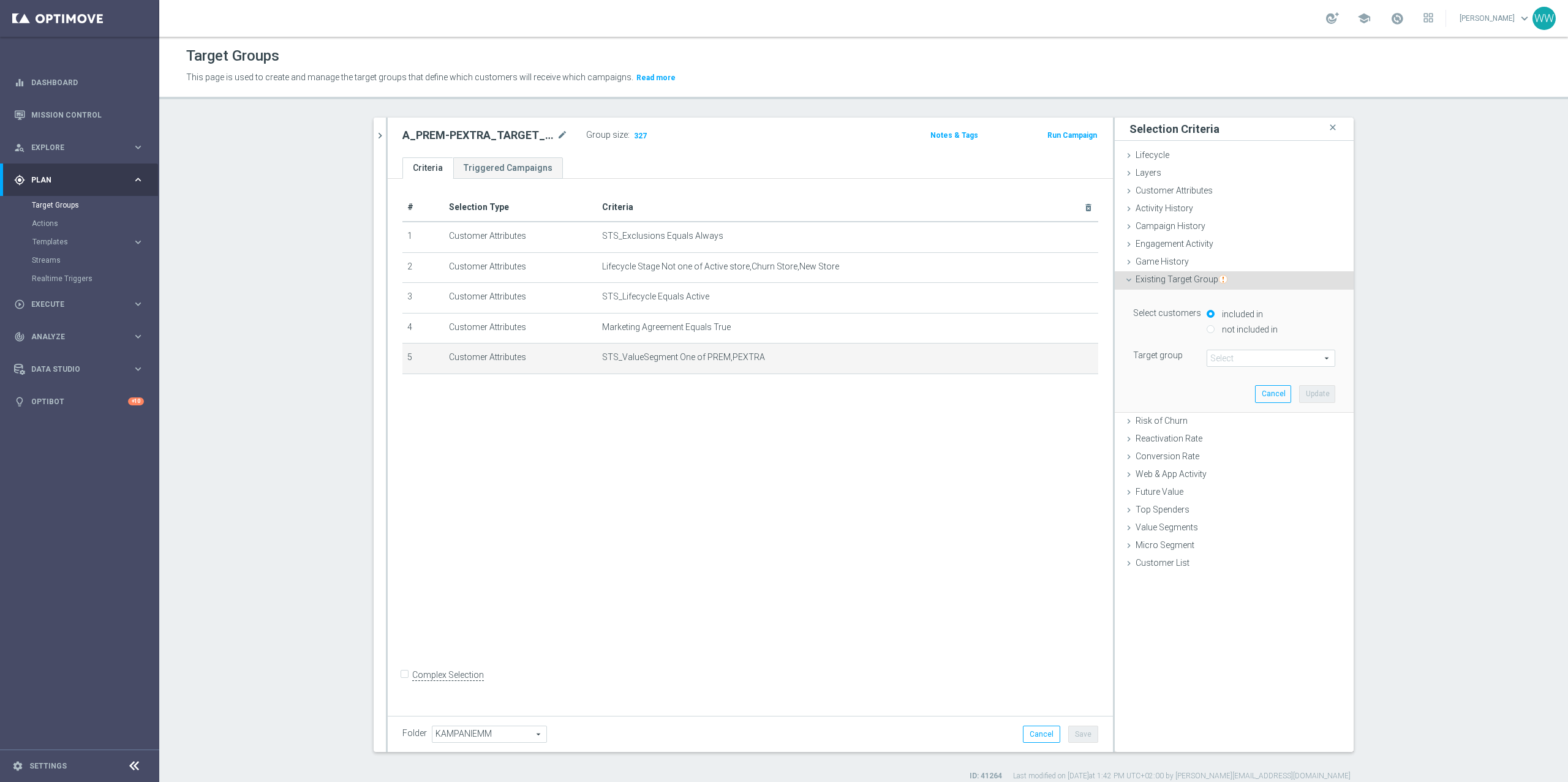
click at [1213, 351] on span at bounding box center [1271, 358] width 127 height 16
click at [0, 0] on input "search" at bounding box center [0, 0] width 0 height 0
type input "premium&p"
click at [1245, 377] on span "Premium&Premium_Extra" at bounding box center [1271, 376] width 117 height 10
type input "Premium&Premium_Extra"
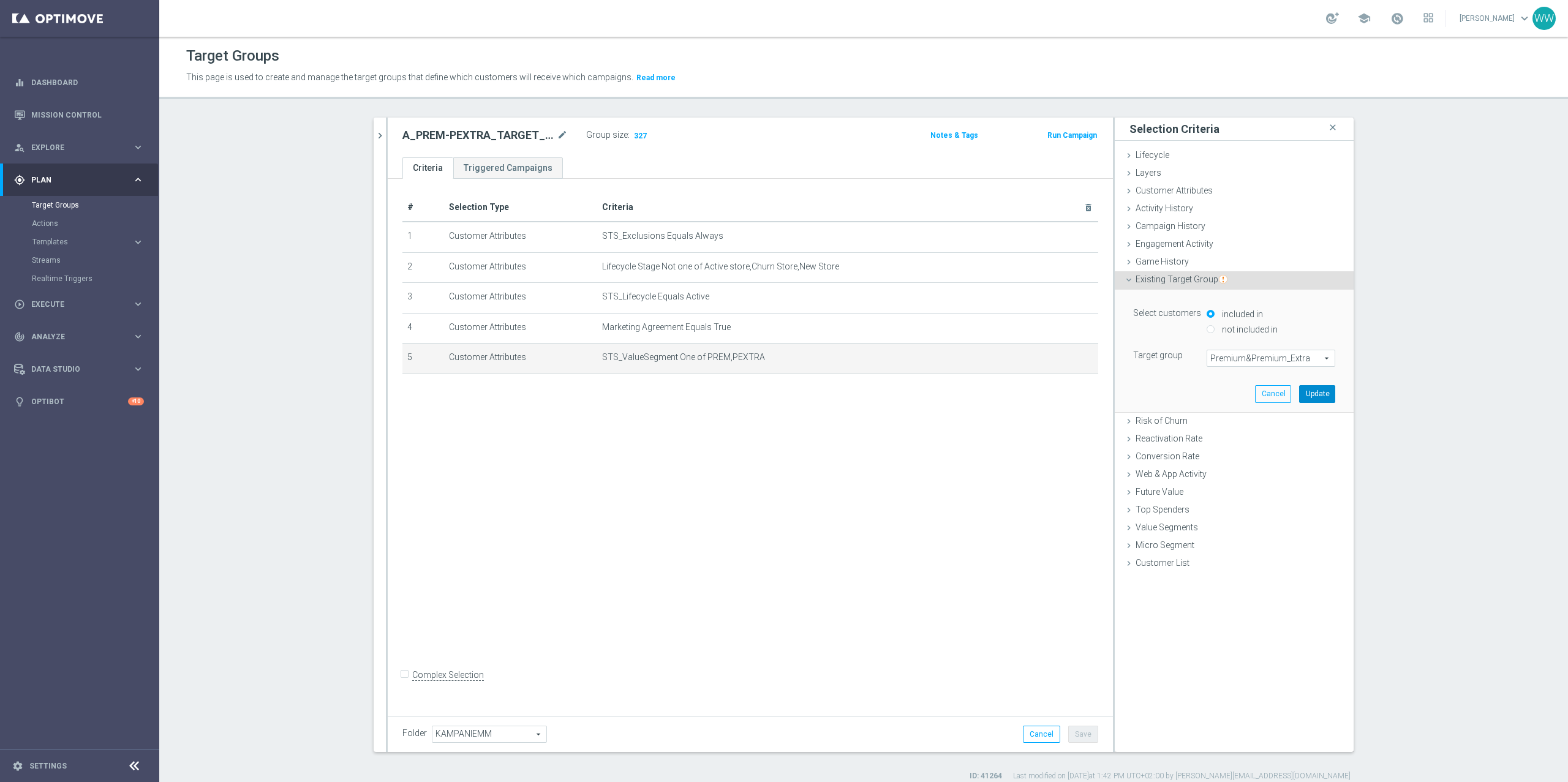
click at [1308, 391] on button "Update" at bounding box center [1317, 393] width 36 height 17
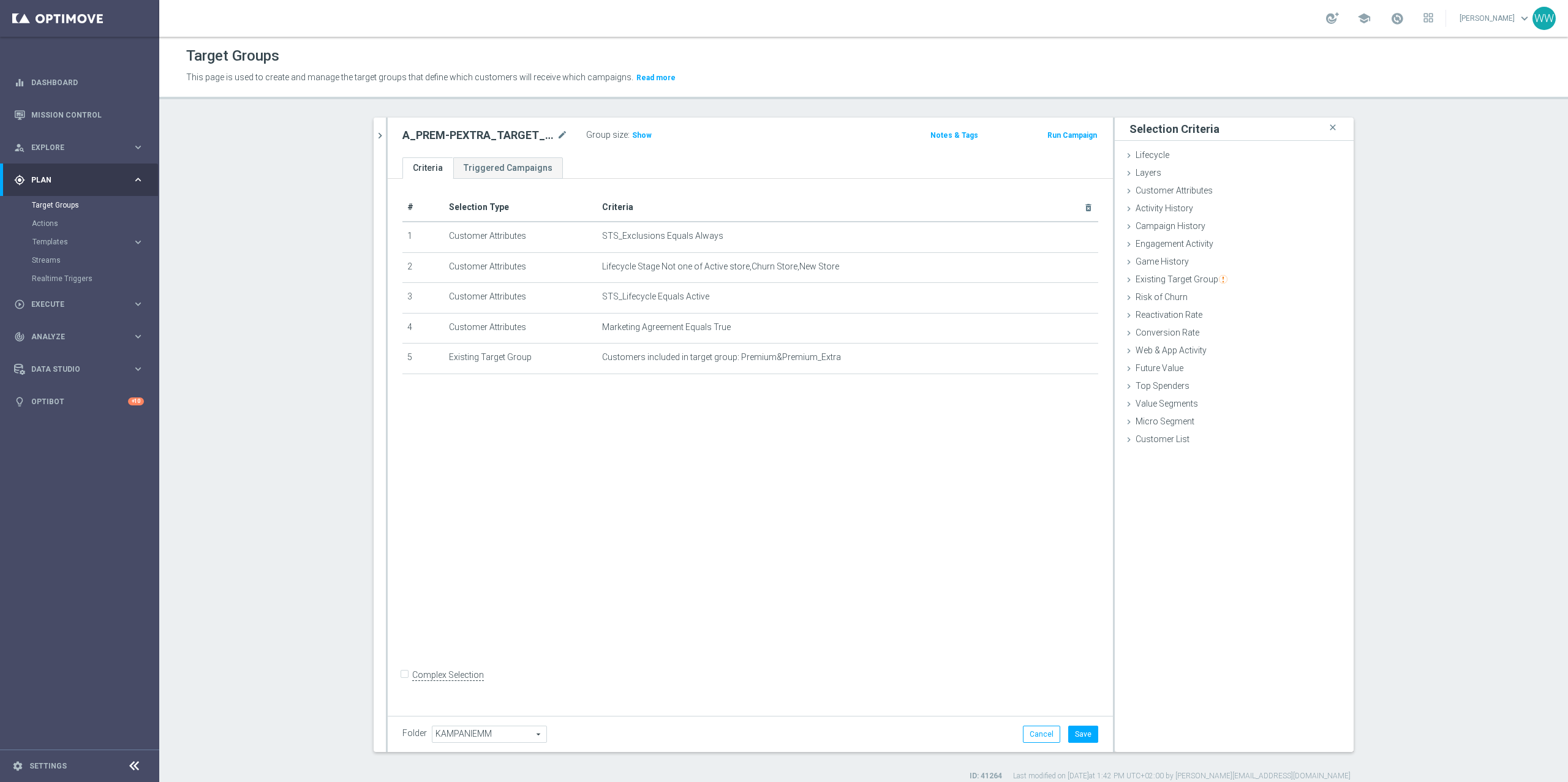
click at [640, 147] on div "A_PREM-PEXTRA_TARGET_WIN_PN_500_190925 mode_edit Group size : Show Notes & Tags…" at bounding box center [750, 137] width 725 height 40
click at [640, 139] on span "Show" at bounding box center [642, 135] width 20 height 8
click at [1087, 734] on button "Save" at bounding box center [1083, 734] width 30 height 17
drag, startPoint x: 739, startPoint y: 362, endPoint x: 964, endPoint y: 362, distance: 225.0
click at [965, 362] on span "Customers included in target group: Premium&Premium_Extra" at bounding box center [828, 357] width 452 height 10
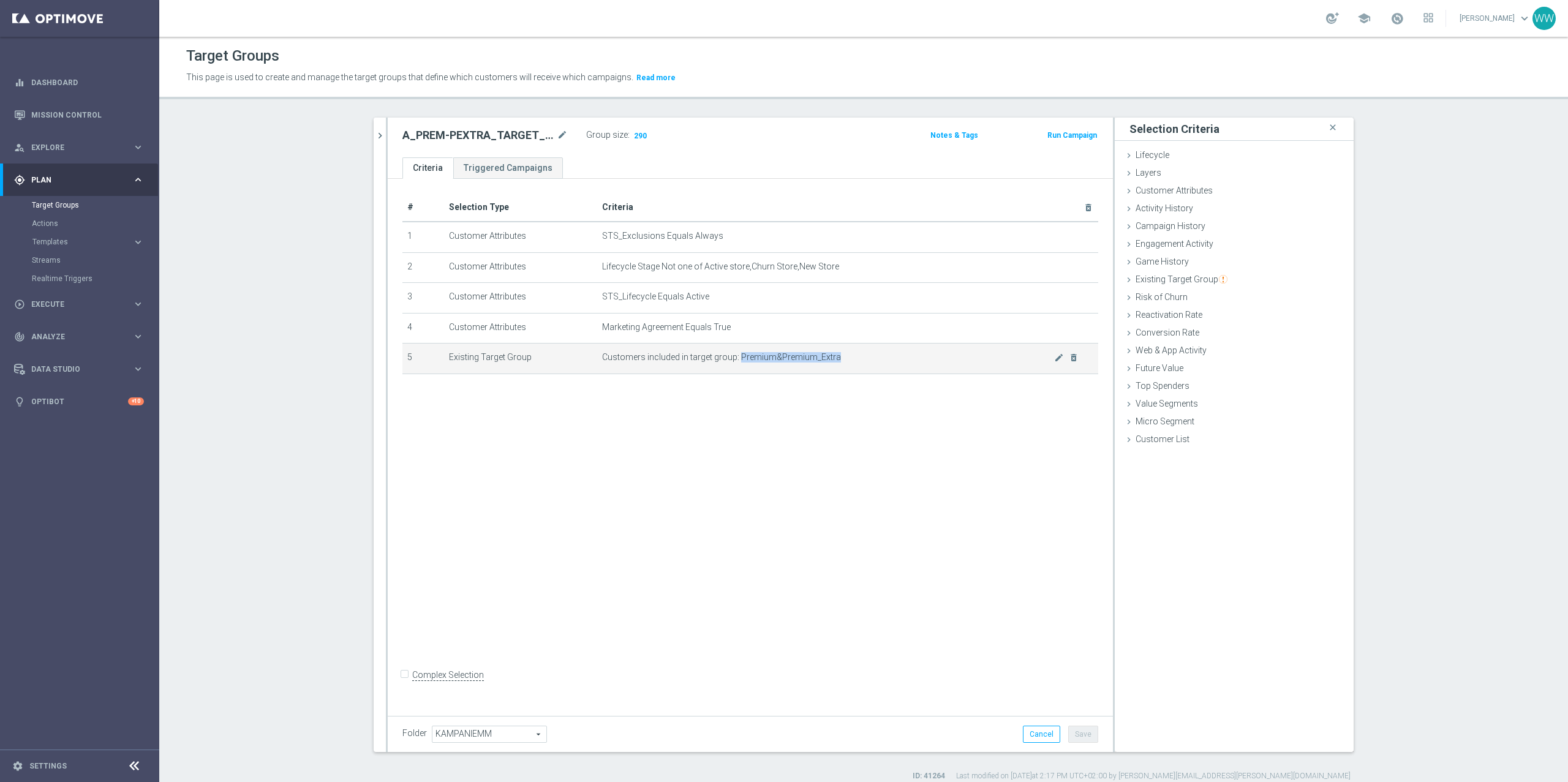
copy span "Premium&Premium_Extra"
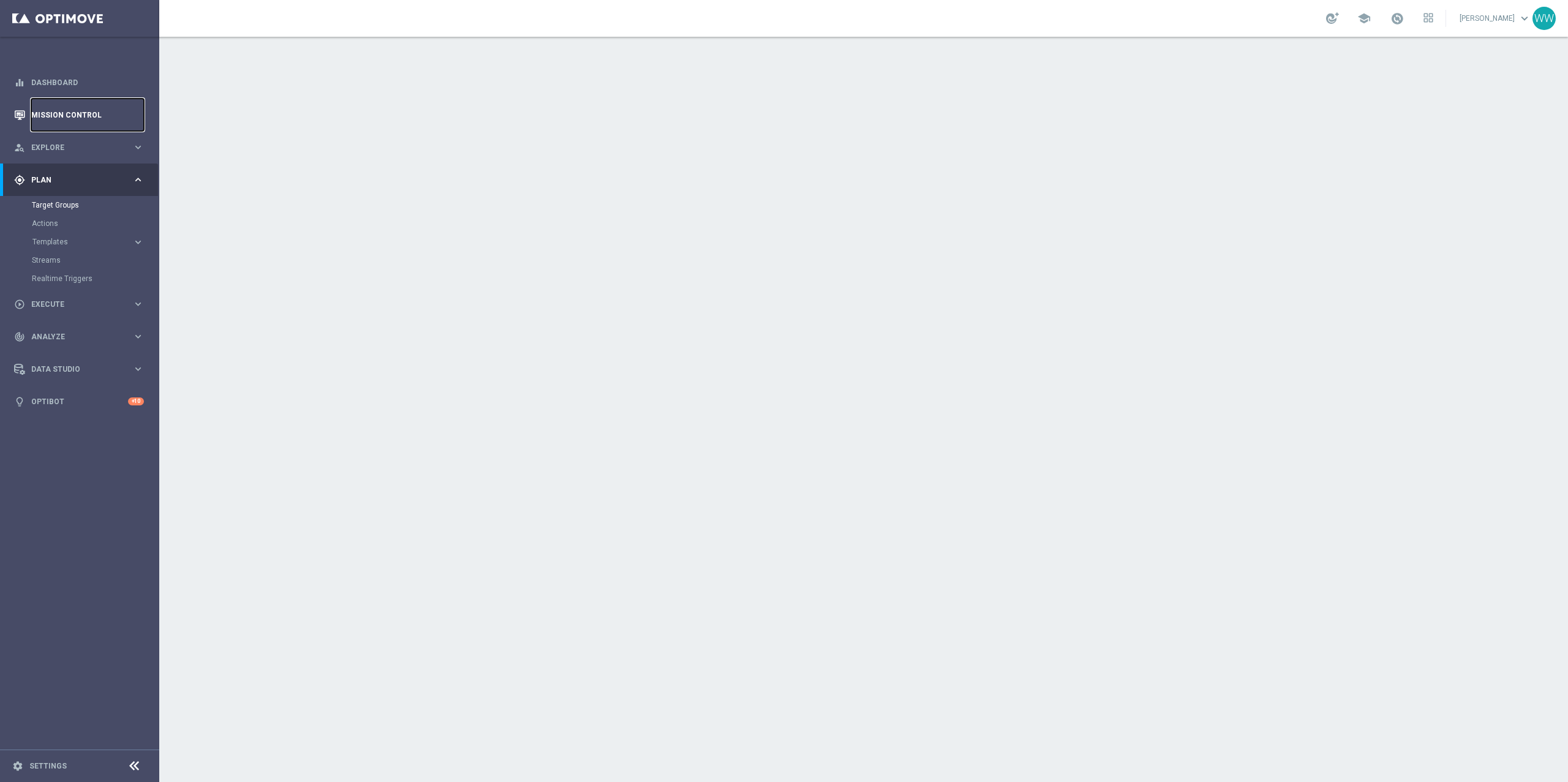
click at [59, 120] on link "Mission Control" at bounding box center [87, 115] width 113 height 32
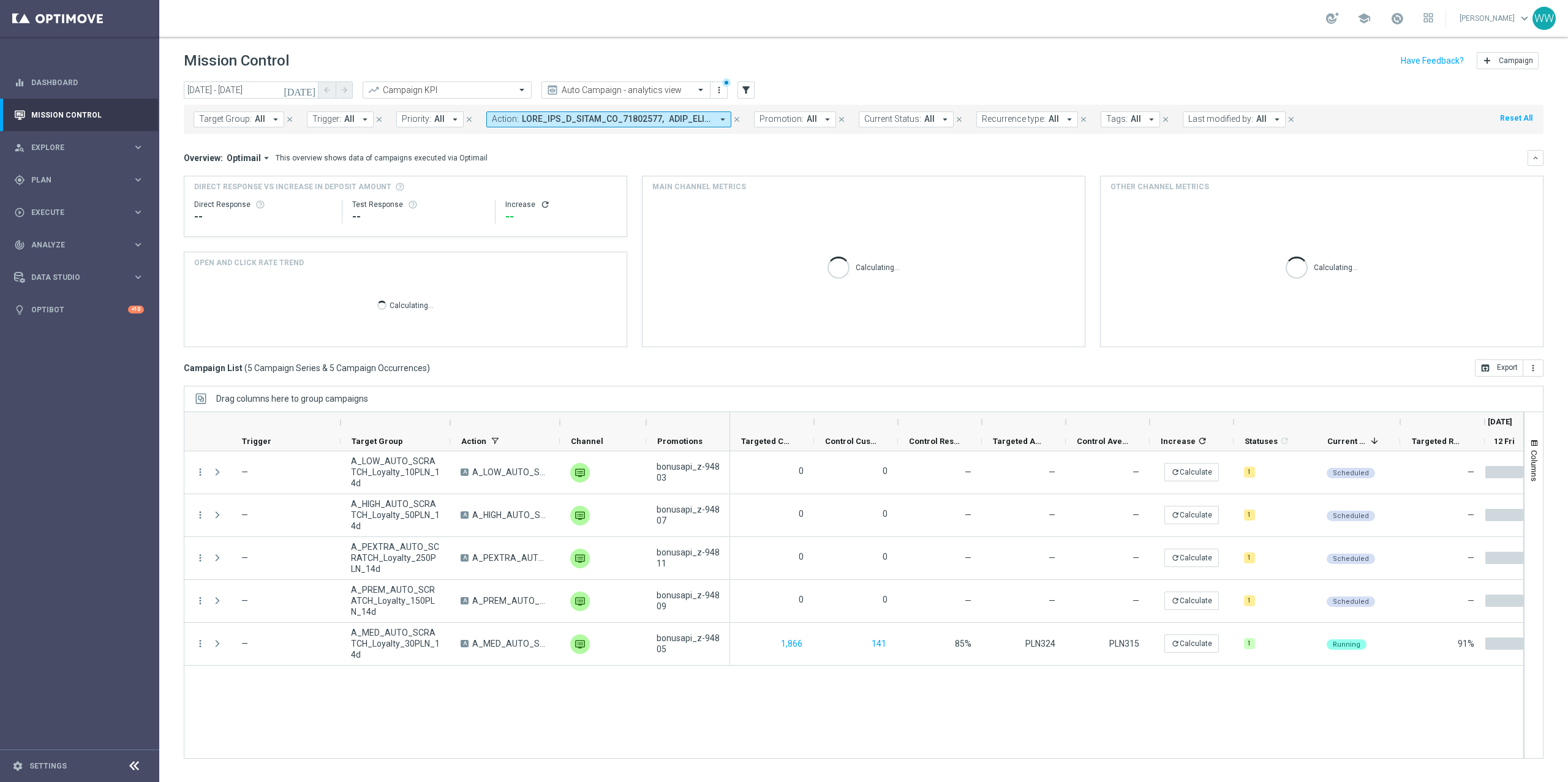
click at [638, 111] on button "Action: arrow_drop_down" at bounding box center [609, 119] width 245 height 16
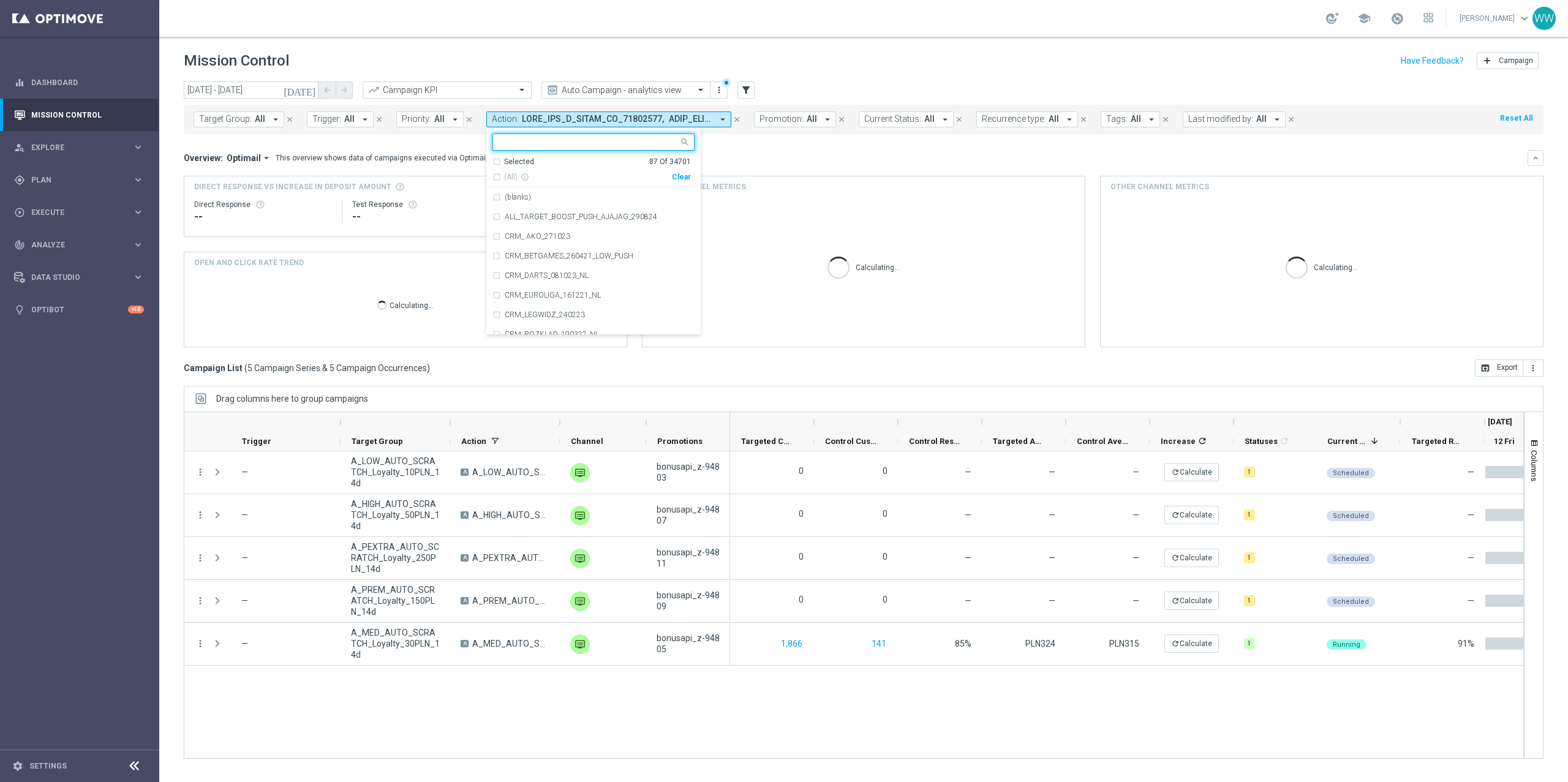
click at [0, 0] on div "Clear" at bounding box center [0, 0] width 0 height 0
click at [547, 152] on ng-select "Selected 0 Of 34701 (All) info_outline Clear (blanks) ALL_TARGET_BOOST_PUSH_AJA…" at bounding box center [593, 234] width 215 height 202
click at [547, 147] on input "text" at bounding box center [589, 143] width 180 height 10
type input "T"
click at [828, 148] on mini-dashboard "Overview: Optimail arrow_drop_down This overview shows data of campaigns execut…" at bounding box center [864, 247] width 1360 height 225
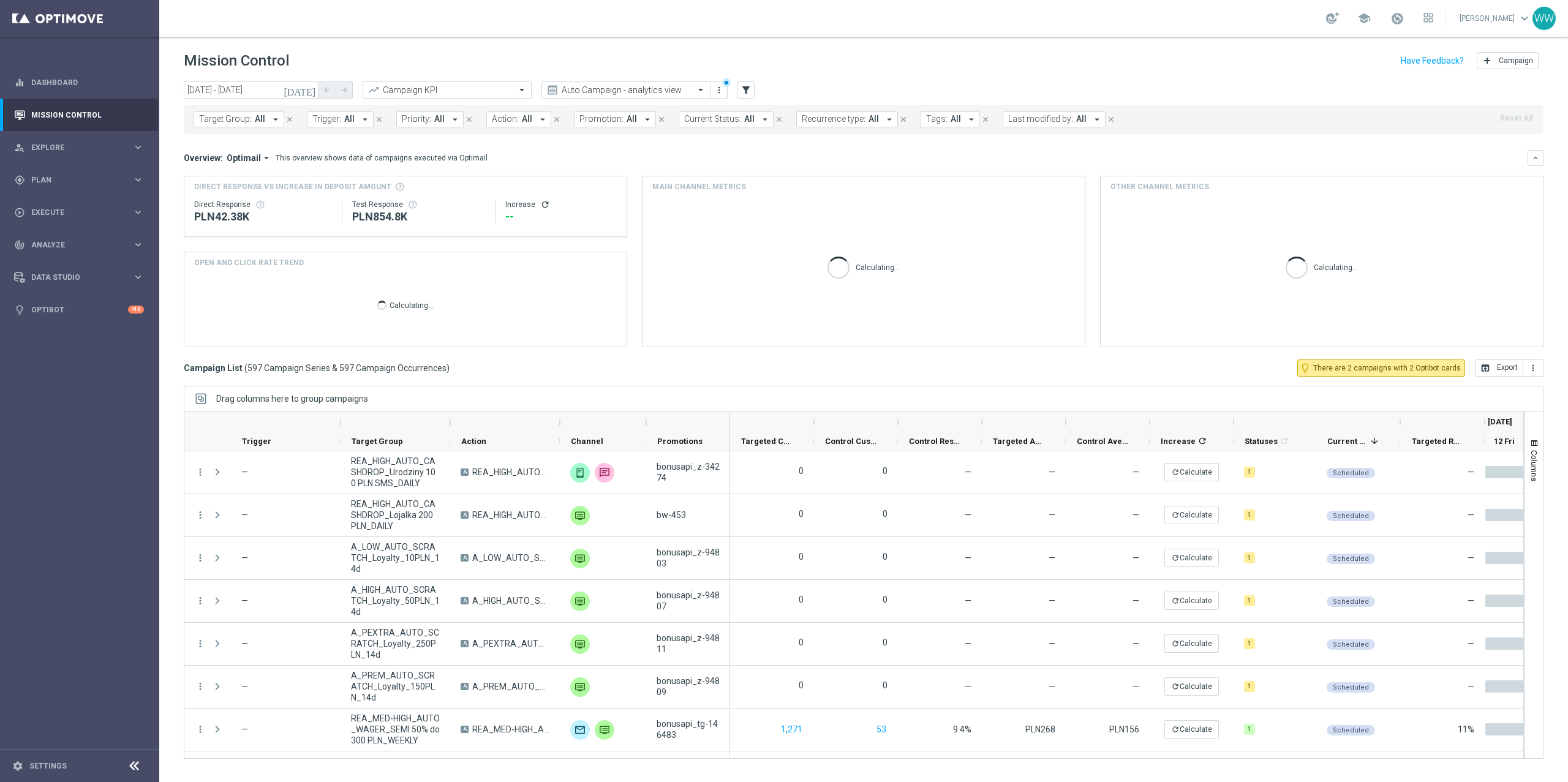
click at [933, 114] on span "Tags:" at bounding box center [937, 119] width 22 height 10
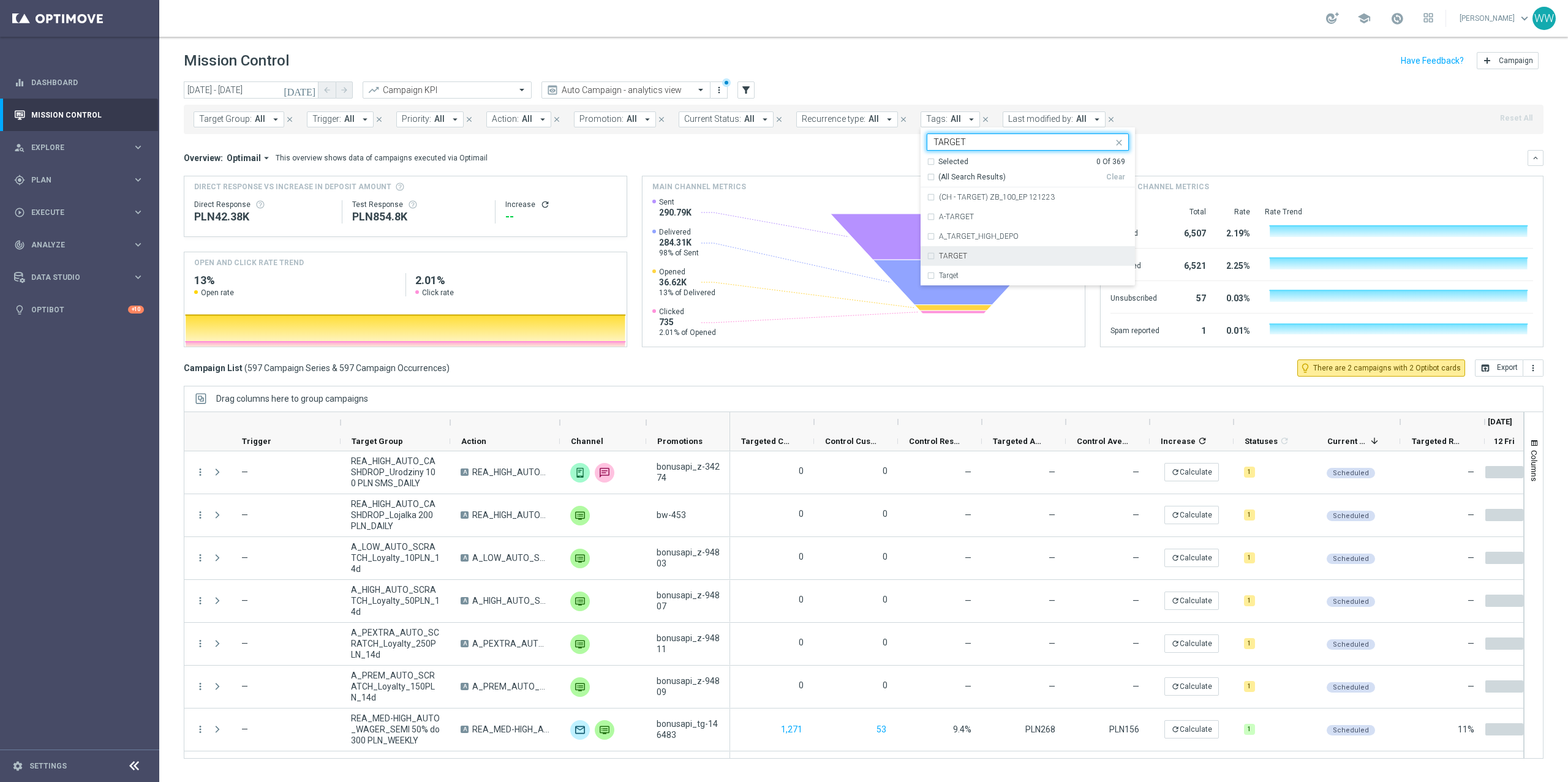
click at [936, 249] on div "TARGET" at bounding box center [1028, 256] width 202 height 20
type input "TARGET"
click at [868, 167] on div "Overview: Optimail arrow_drop_down This overview shows data of campaigns execut…" at bounding box center [864, 249] width 1360 height 197
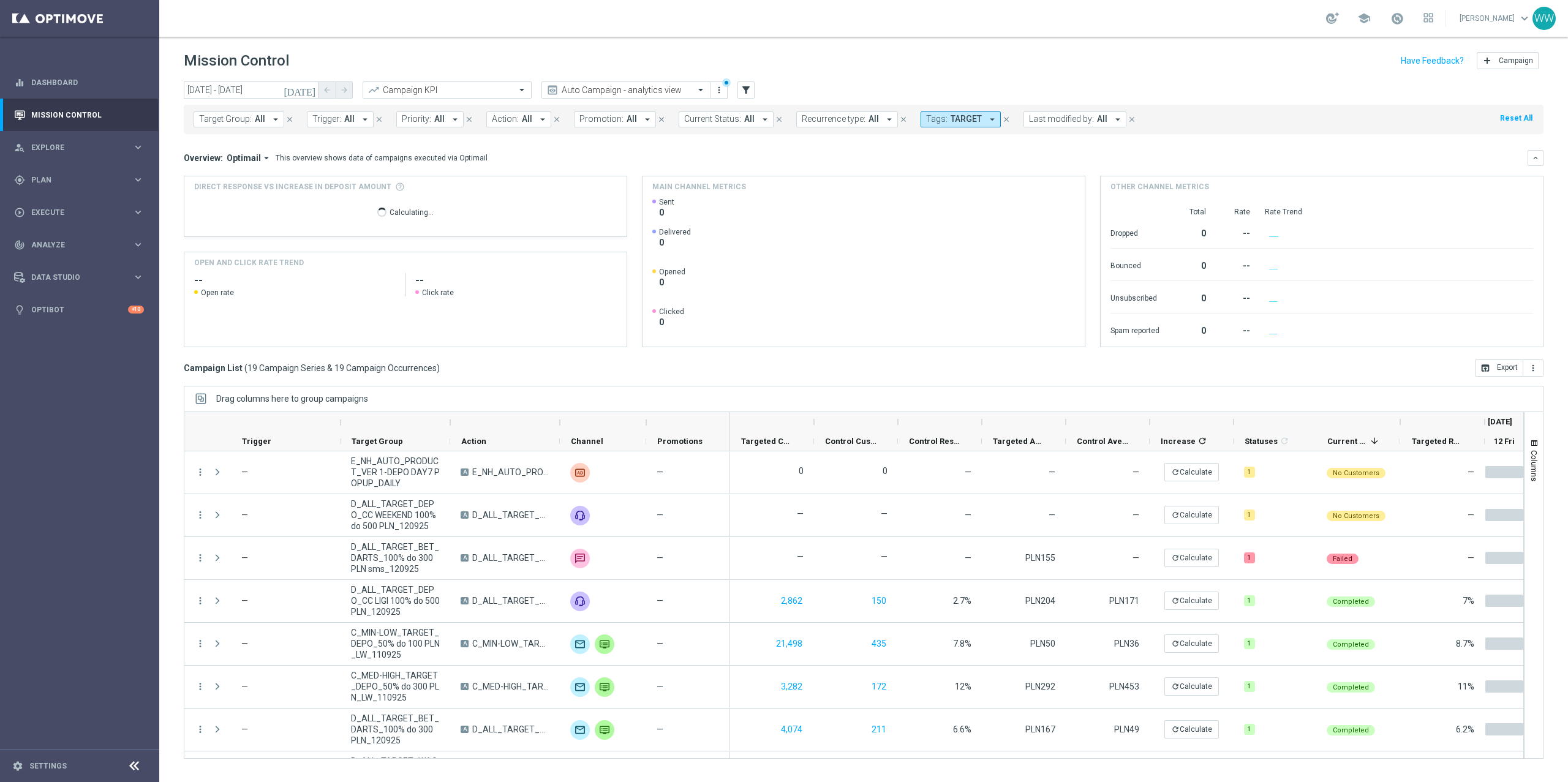
click at [311, 86] on icon "today" at bounding box center [300, 90] width 33 height 11
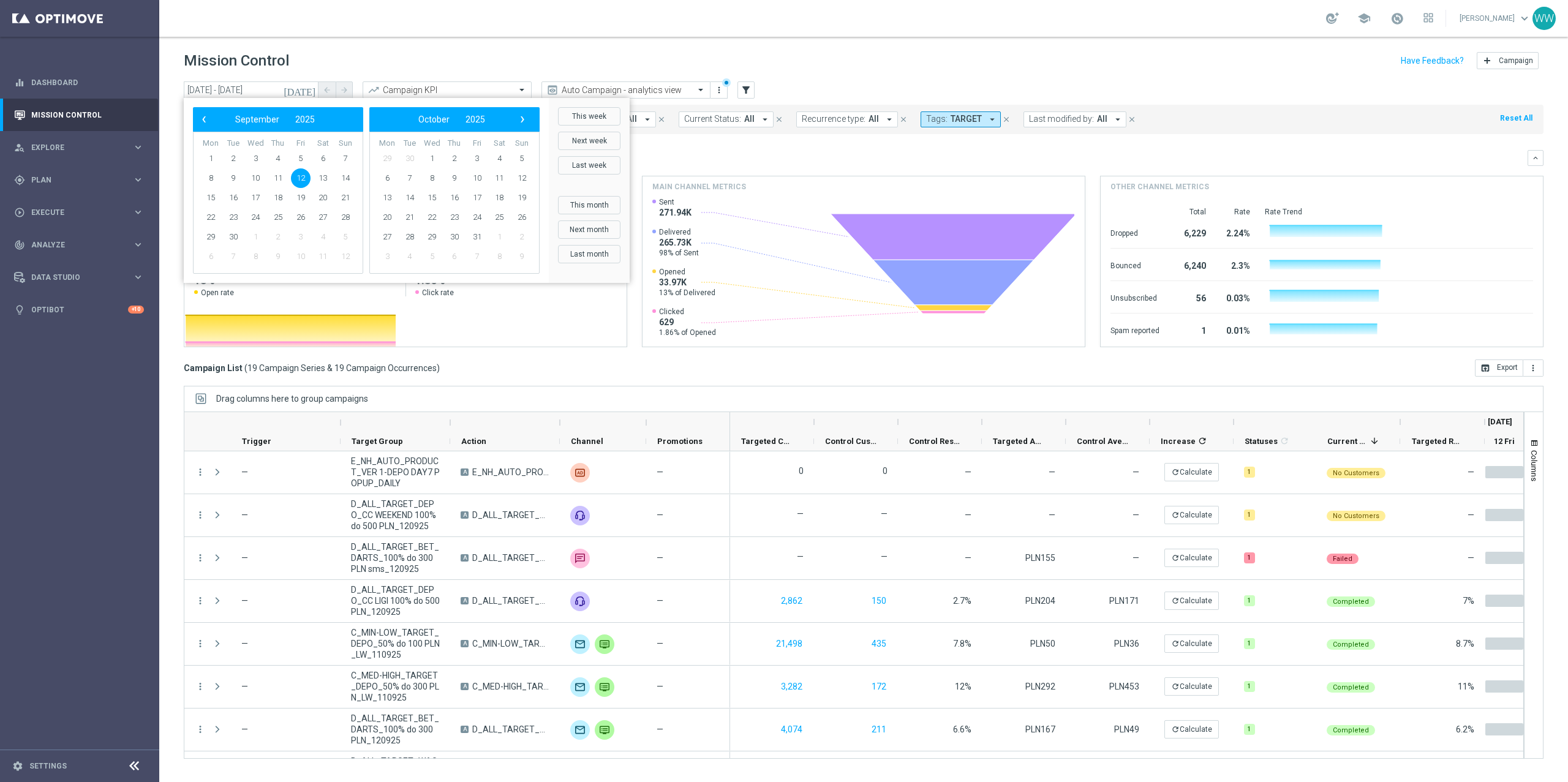
click at [202, 130] on div "‹ ​ September ​ 2025 ​ ›" at bounding box center [278, 119] width 170 height 24
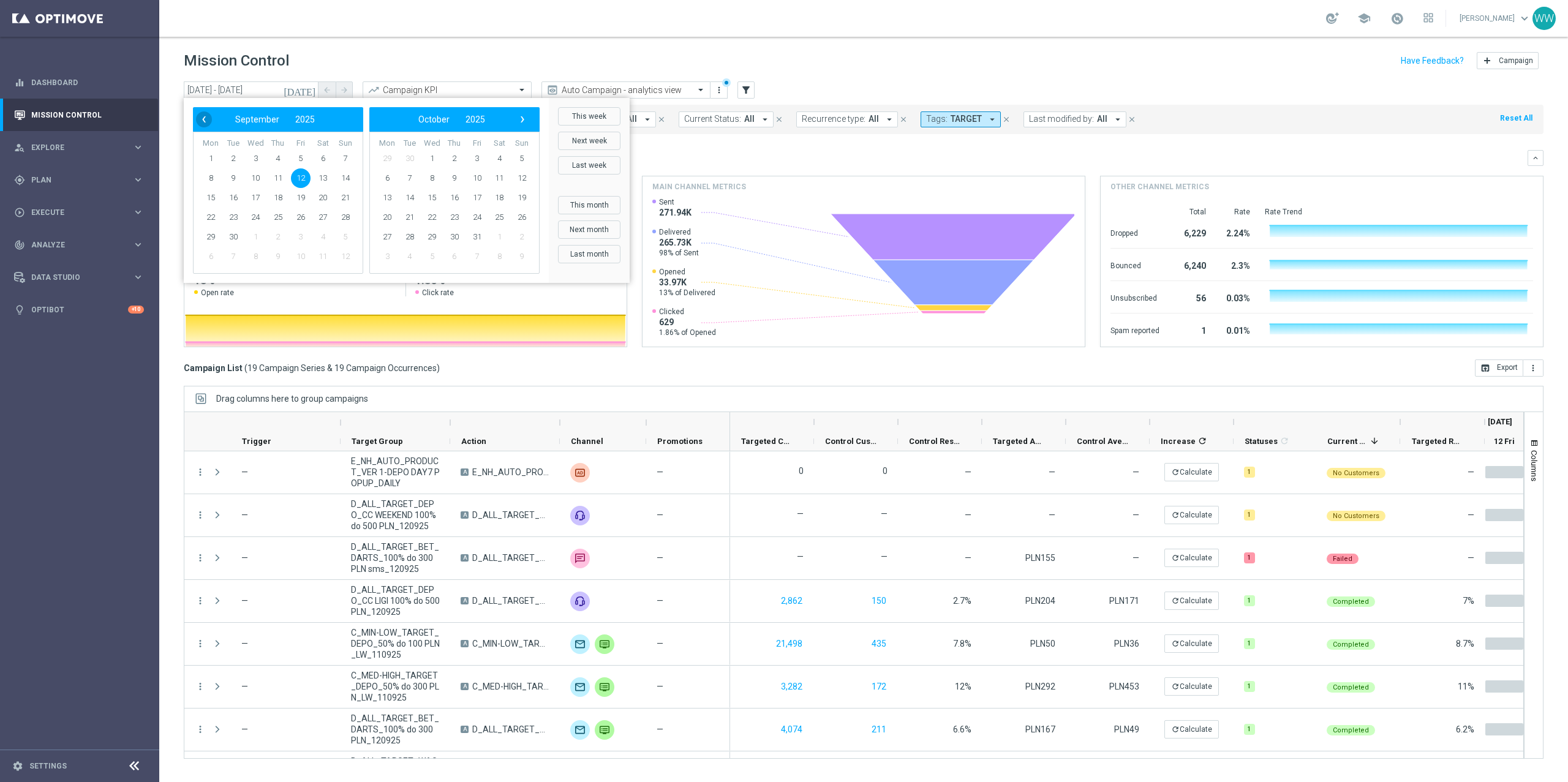
click at [207, 122] on span "‹" at bounding box center [204, 119] width 16 height 16
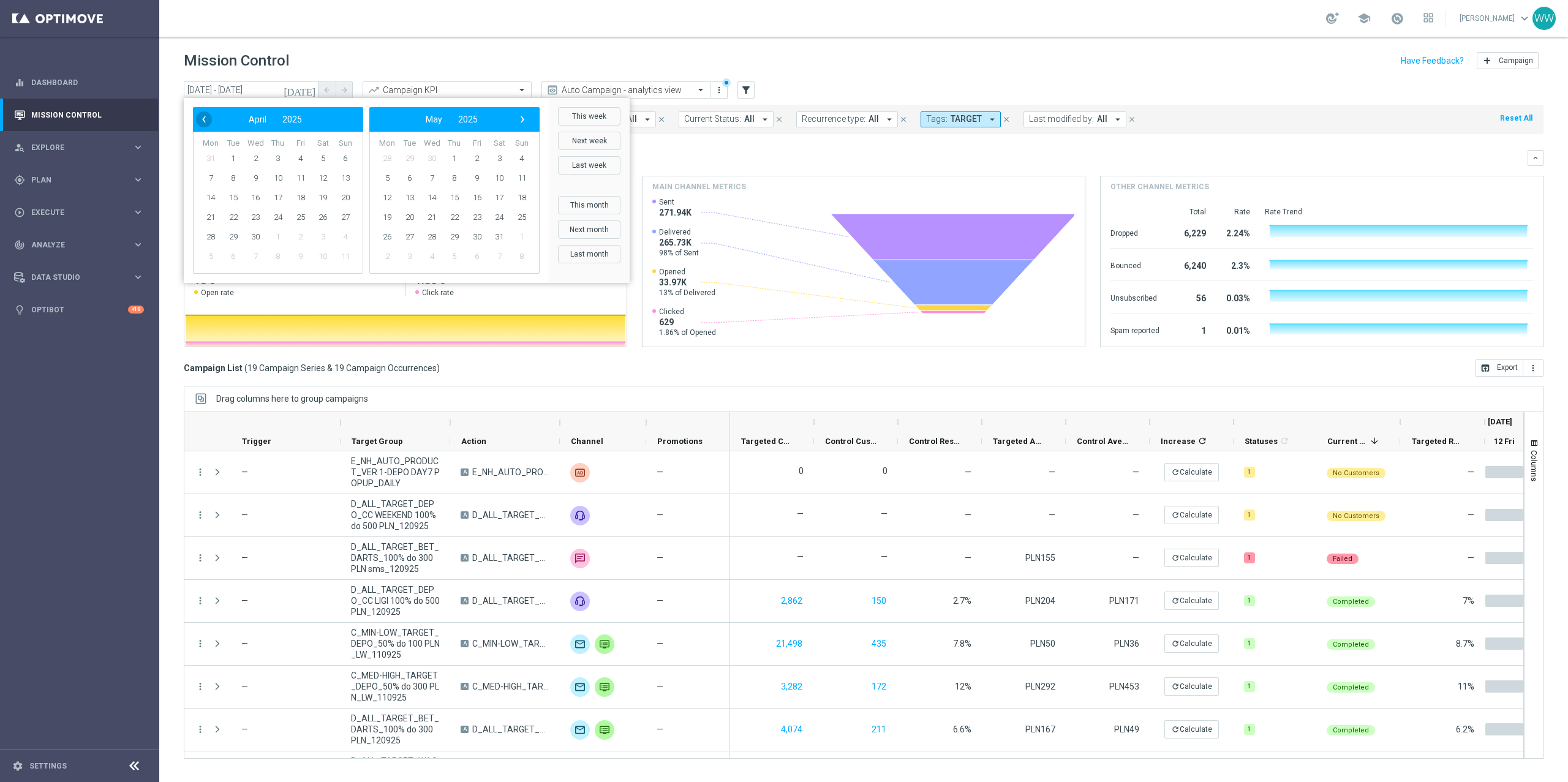
click at [203, 115] on span "‹" at bounding box center [204, 119] width 16 height 16
click at [325, 156] on span "1" at bounding box center [323, 158] width 20 height 20
click at [205, 259] on span "31" at bounding box center [211, 256] width 20 height 20
type input "01 Mar 2025 - 31 Mar 2025"
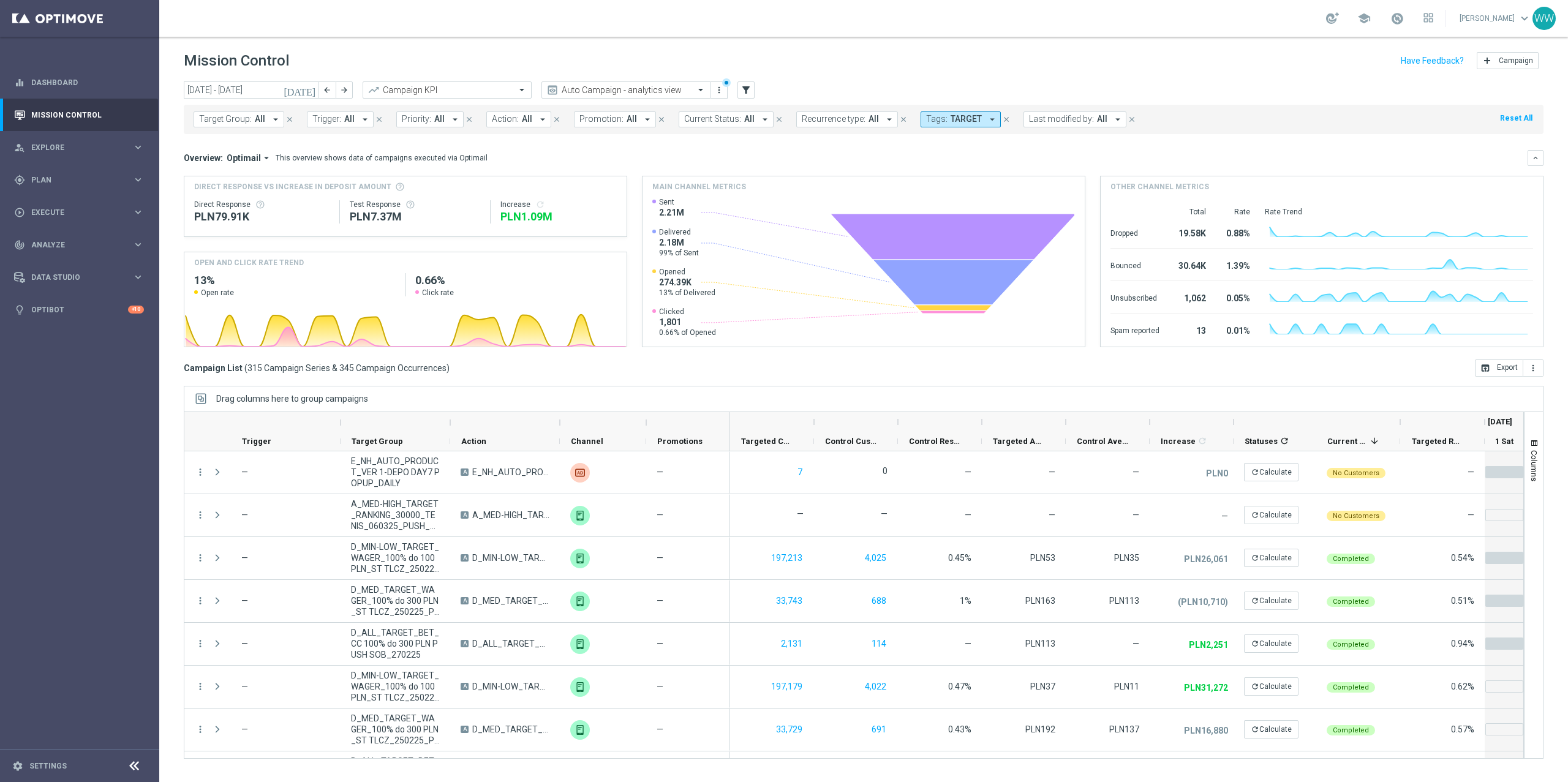
click at [931, 131] on div "Target Group: All arrow_drop_down close Trigger: All arrow_drop_down close Prio…" at bounding box center [864, 120] width 1360 height 29
click at [937, 126] on button "Tags: TARGET arrow_drop_down" at bounding box center [961, 119] width 80 height 16
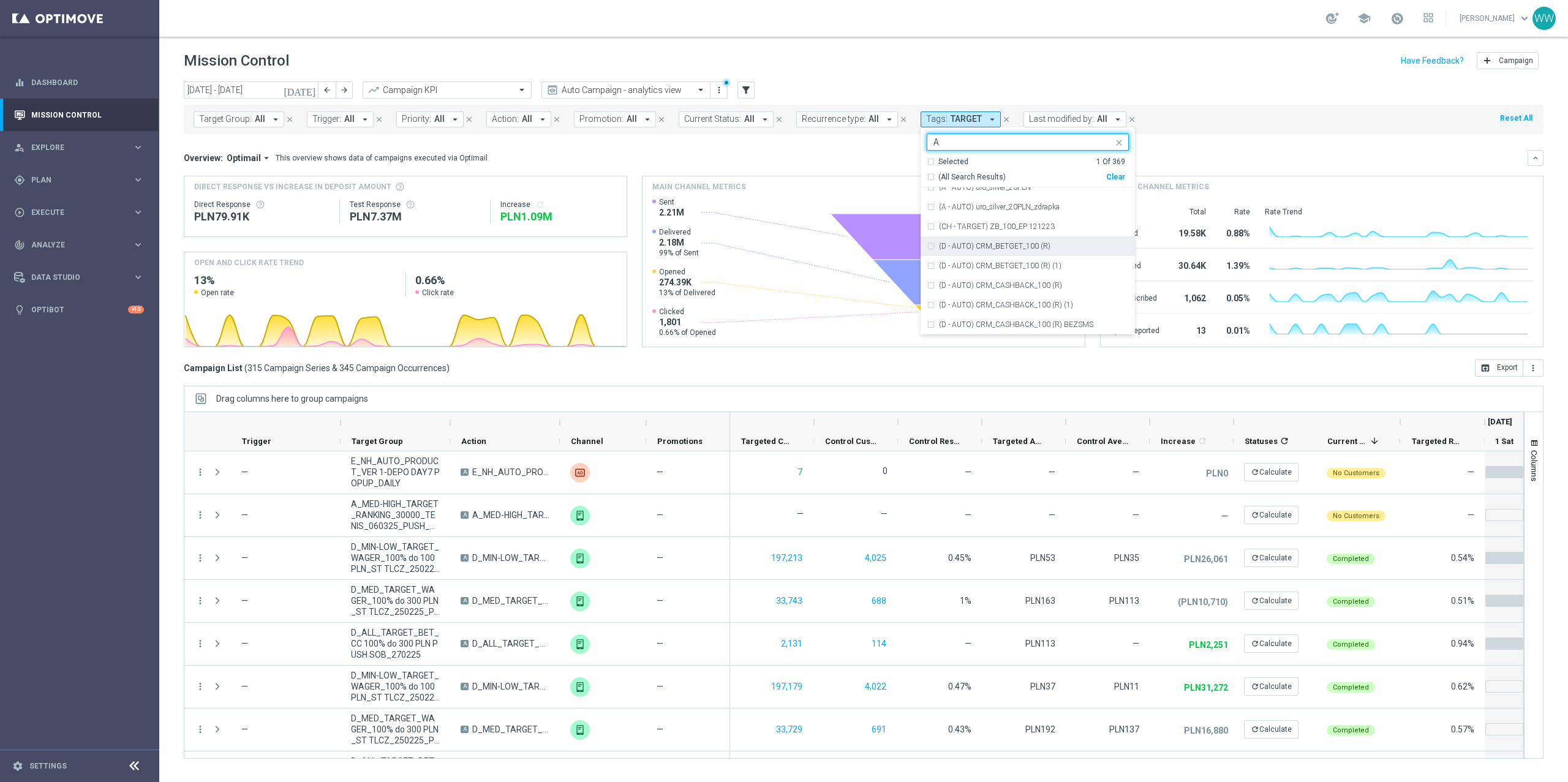
scroll to position [214, 0]
type input "A"
click at [765, 438] on span "Targeted Customers" at bounding box center [767, 441] width 52 height 9
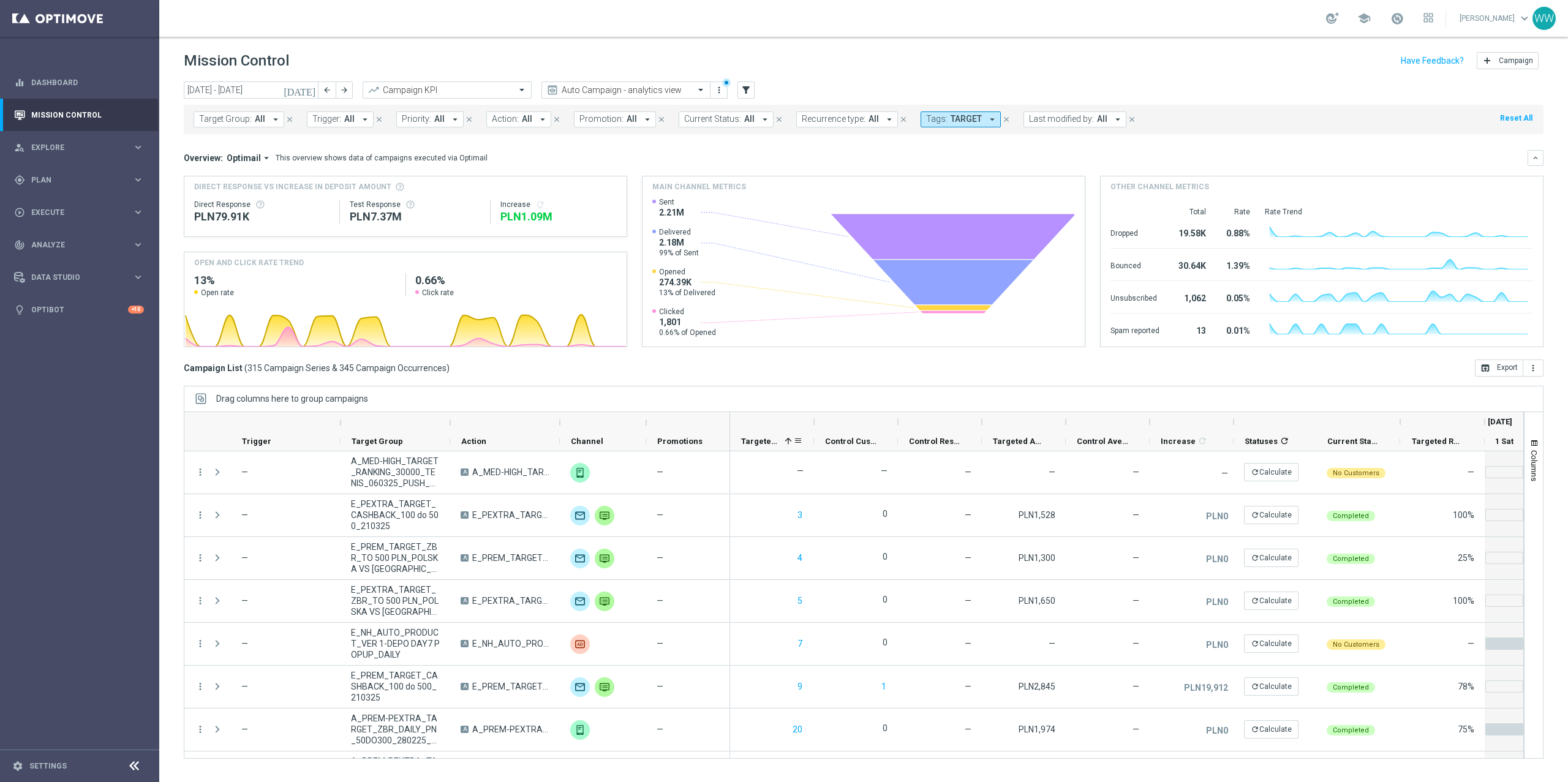
click at [765, 438] on span "Targeted Customers" at bounding box center [760, 441] width 39 height 9
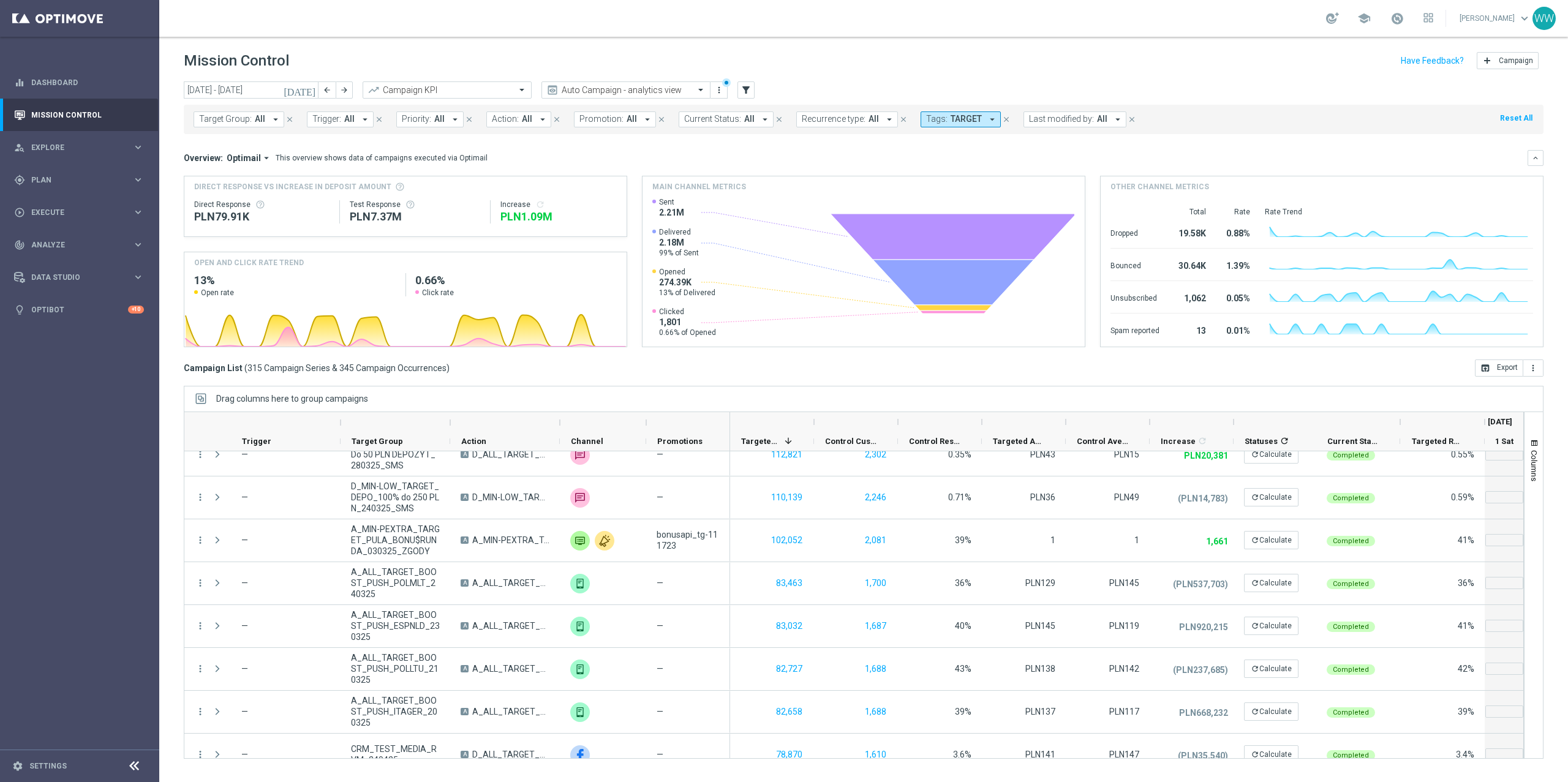
scroll to position [789, 0]
